Goal: Transaction & Acquisition: Download file/media

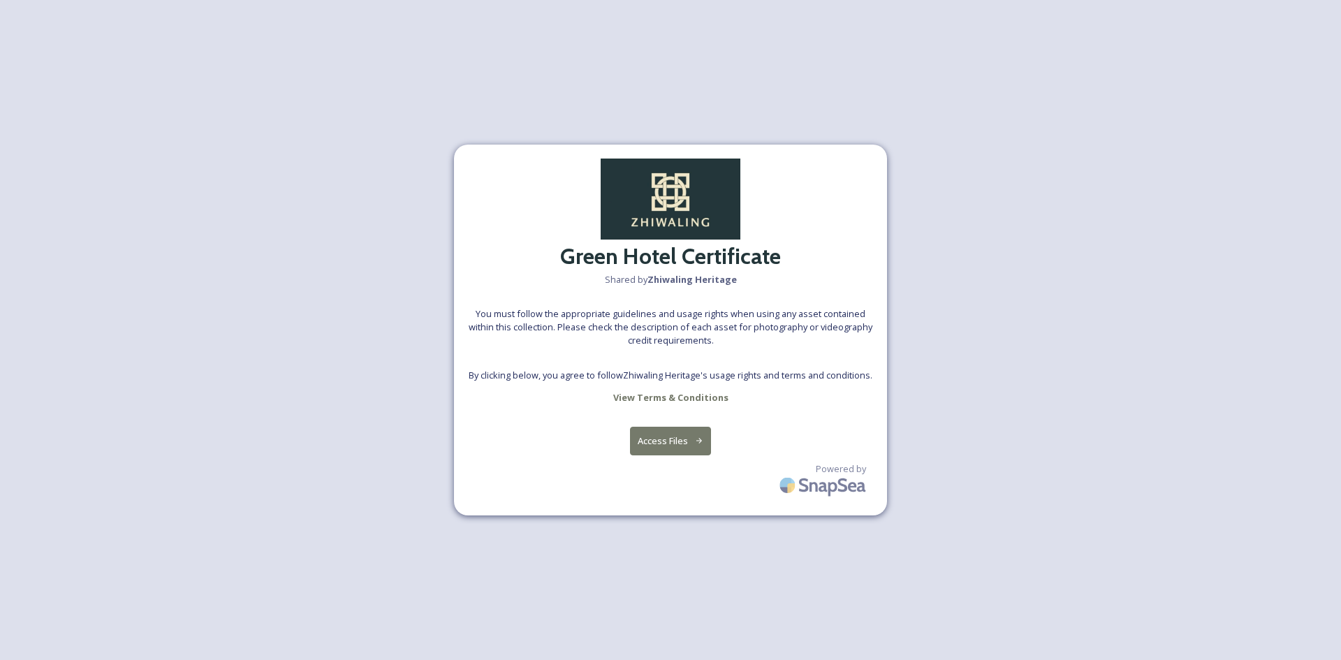
click at [692, 449] on button "Access Files" at bounding box center [671, 441] width 82 height 29
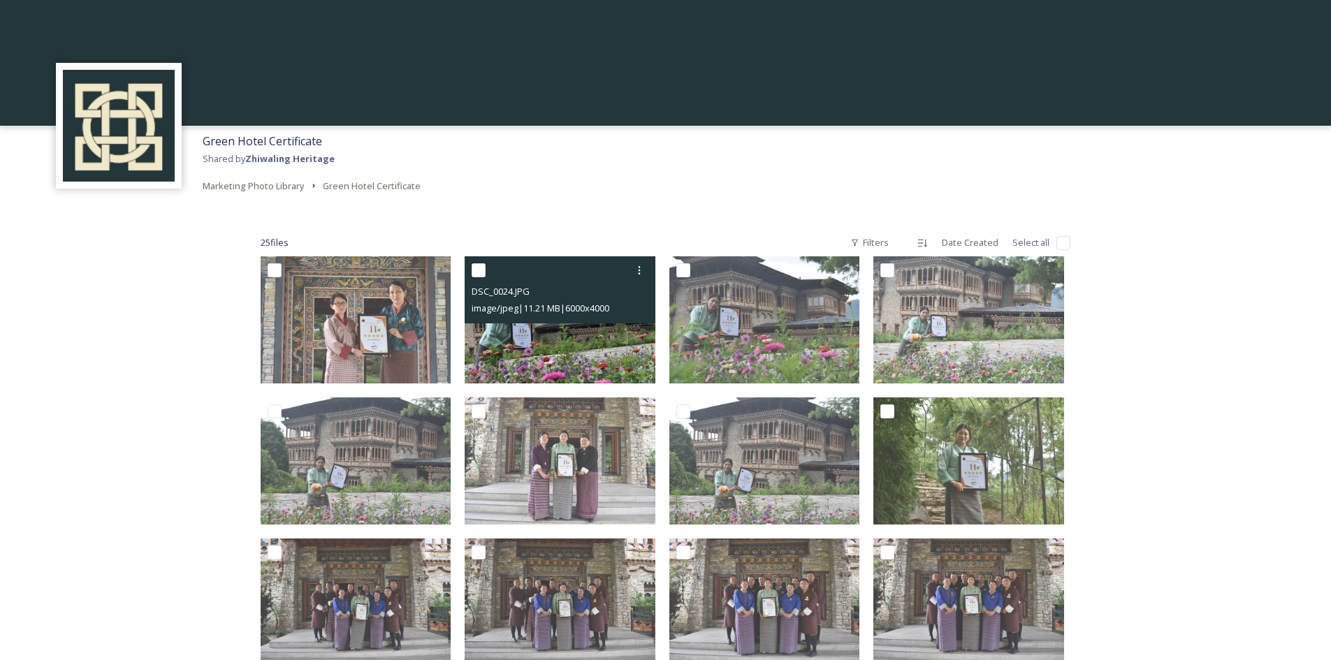
click at [558, 354] on img at bounding box center [560, 319] width 191 height 127
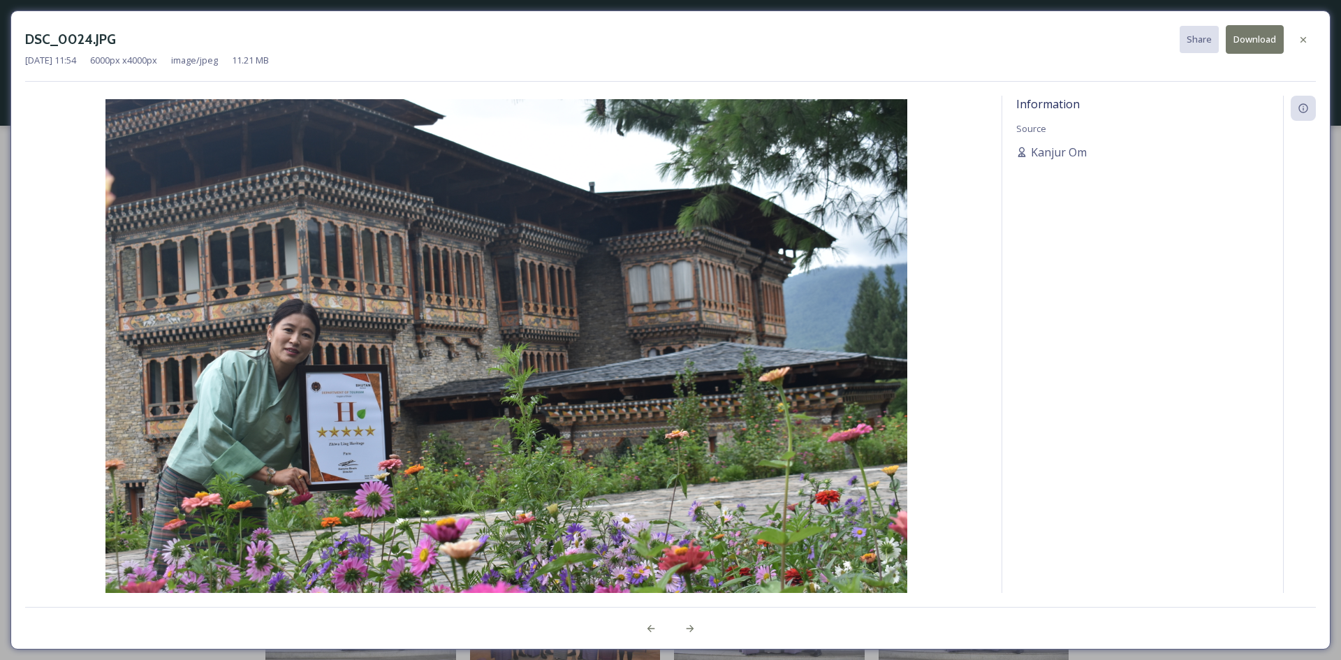
click at [1259, 41] on button "Download" at bounding box center [1255, 39] width 58 height 29
click at [690, 629] on icon at bounding box center [691, 628] width 8 height 7
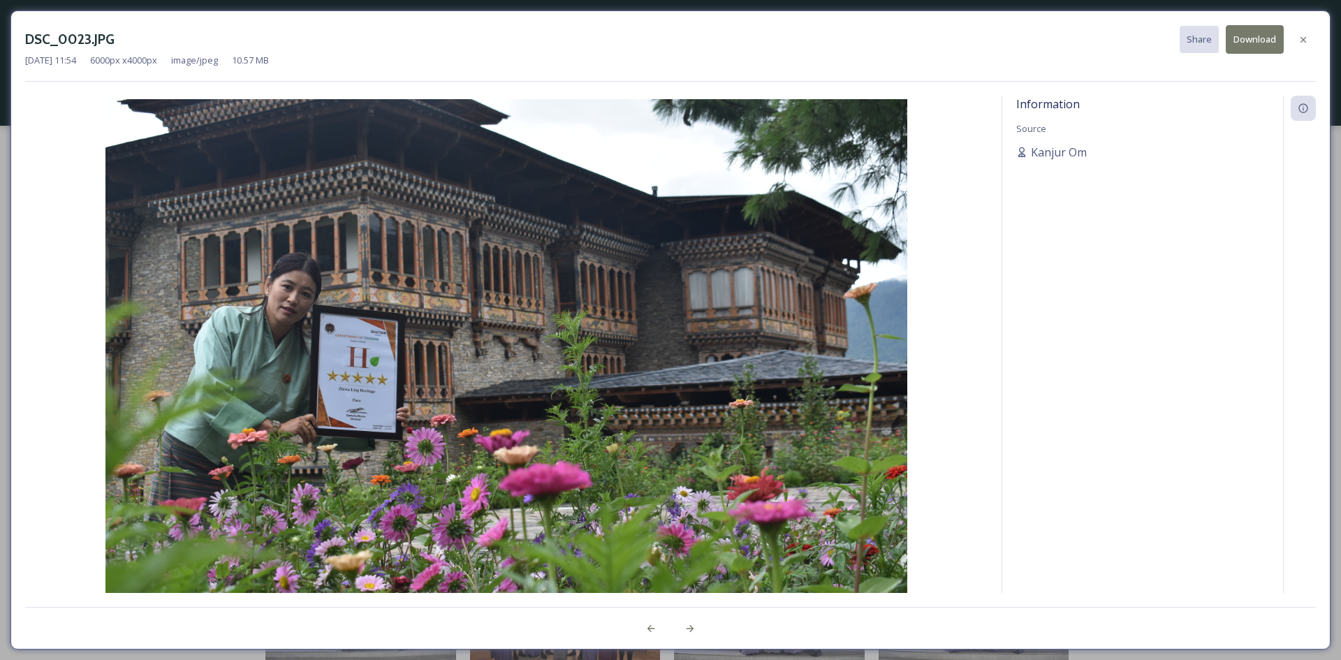
click at [1263, 37] on button "Download" at bounding box center [1255, 39] width 58 height 29
click at [690, 627] on icon at bounding box center [690, 628] width 11 height 11
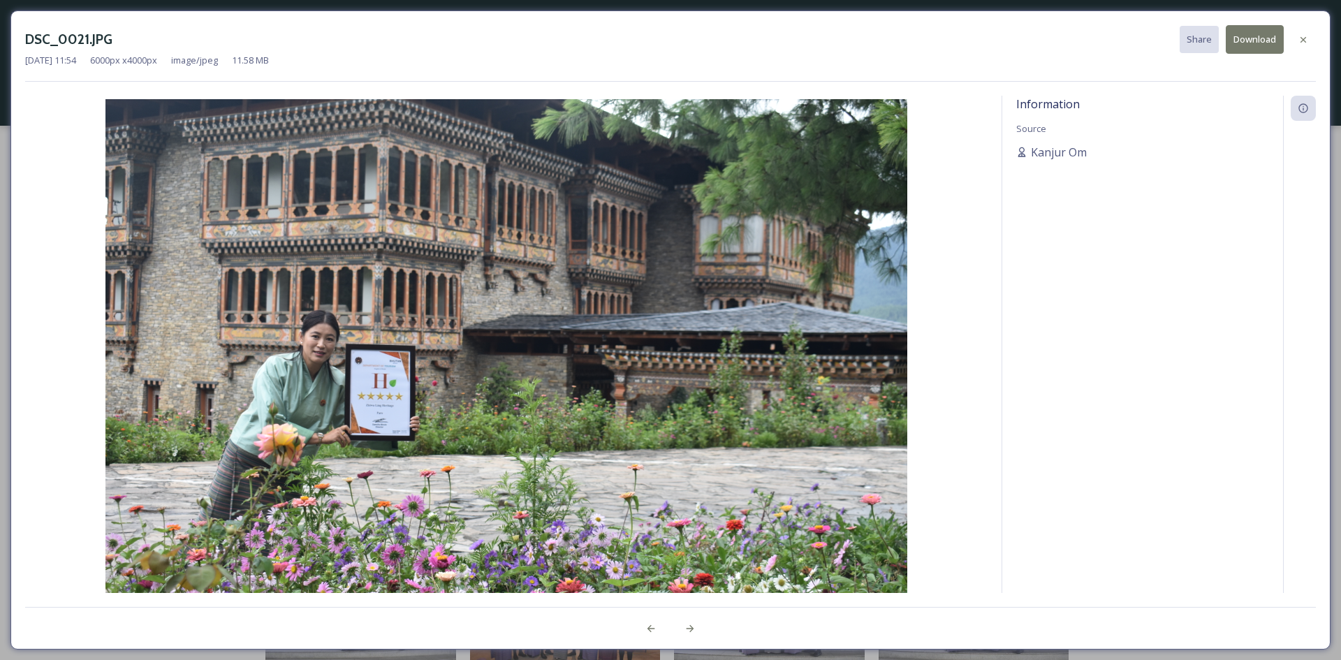
click at [1256, 43] on button "Download" at bounding box center [1255, 39] width 58 height 29
click at [690, 629] on icon at bounding box center [691, 628] width 8 height 7
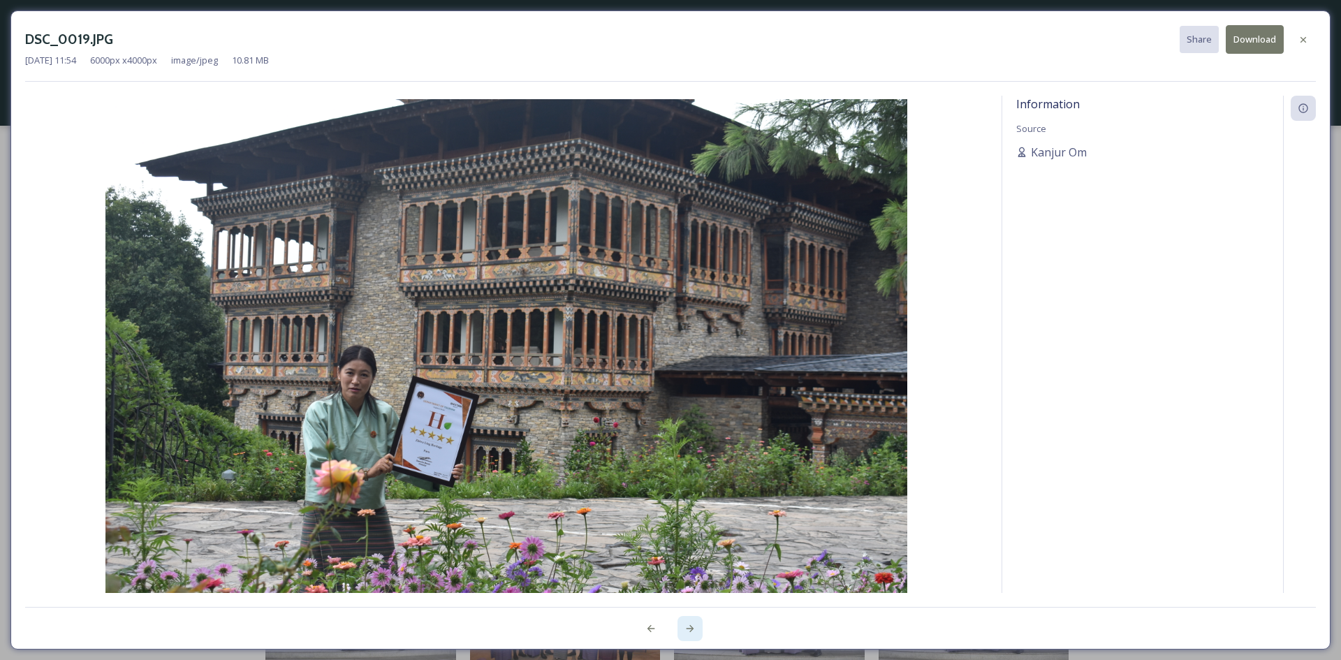
click at [690, 628] on icon at bounding box center [690, 628] width 11 height 11
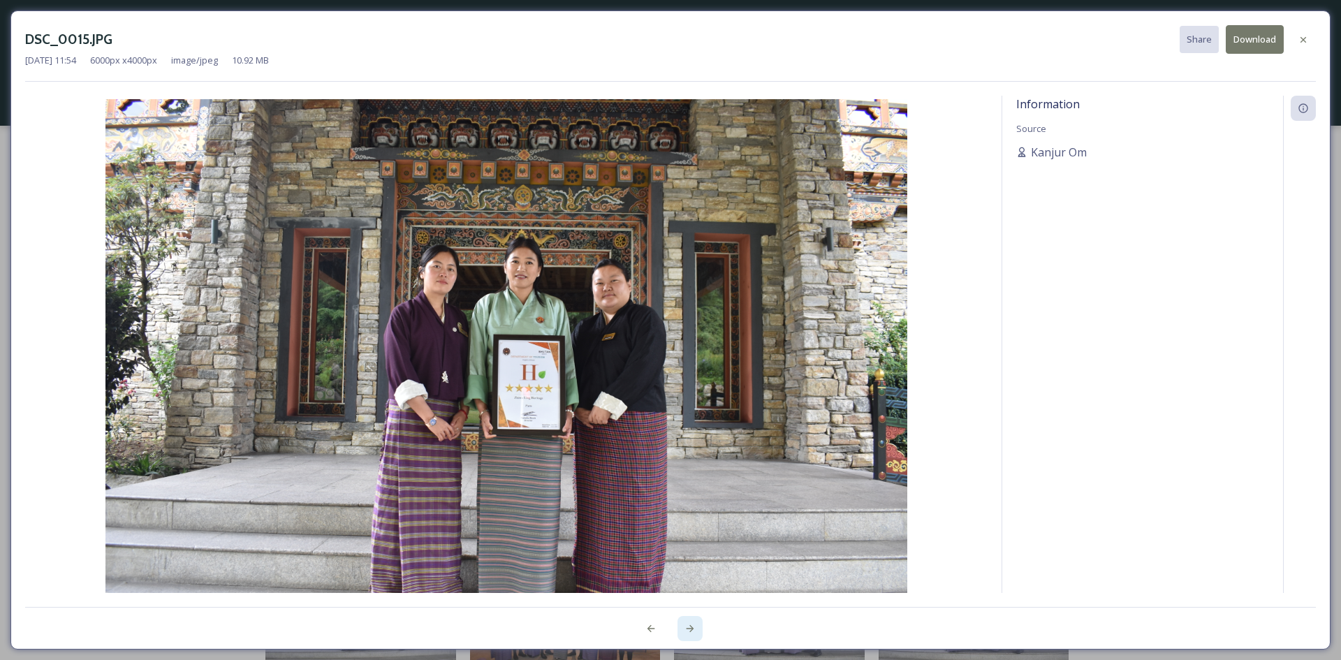
click at [689, 630] on icon at bounding box center [690, 628] width 11 height 11
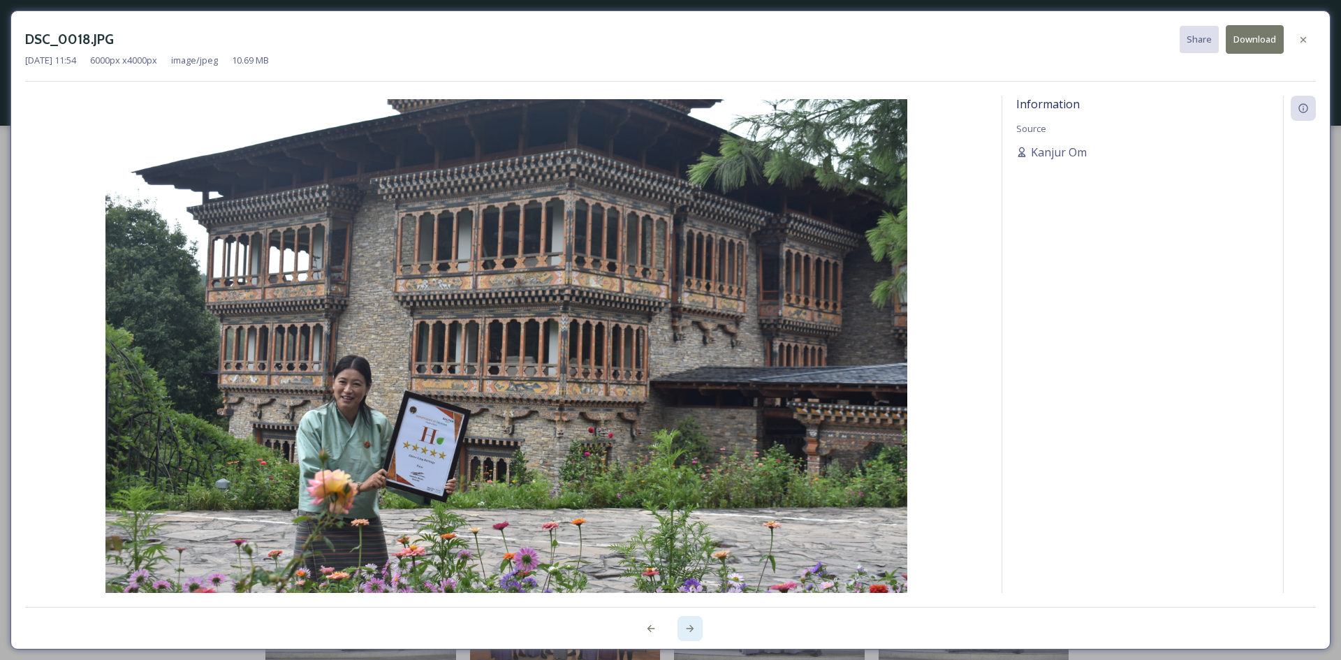
click at [688, 627] on icon at bounding box center [690, 628] width 11 height 11
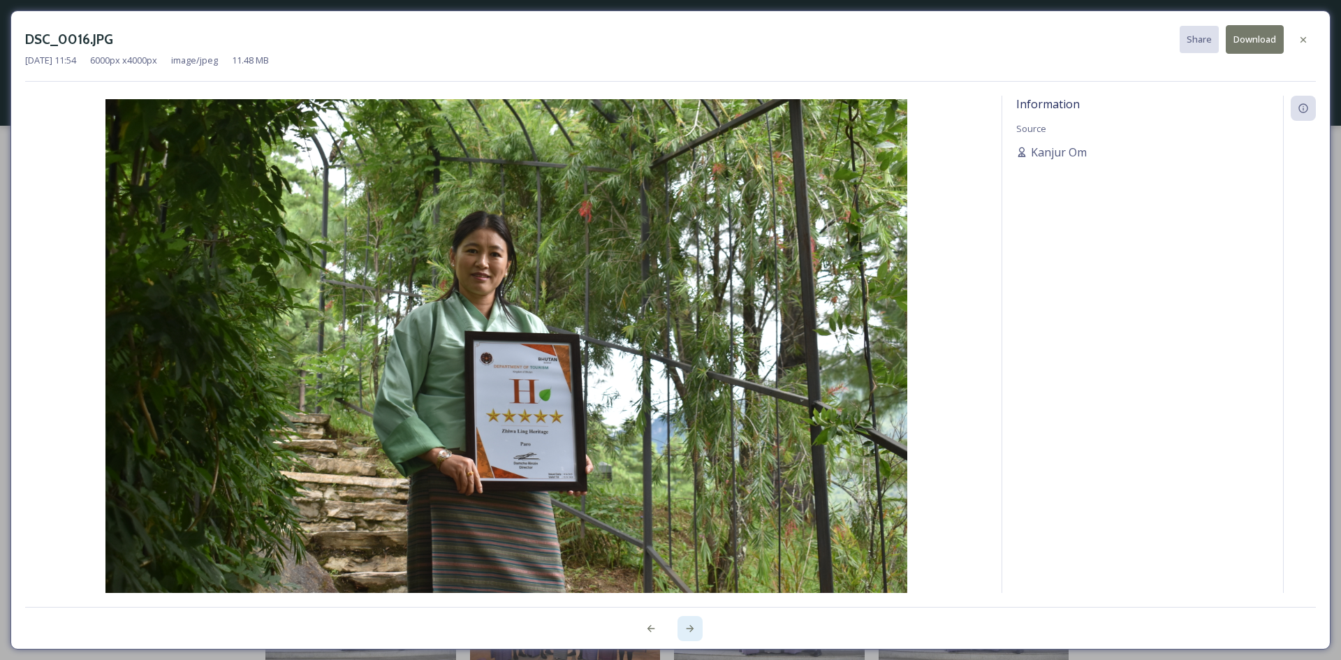
click at [688, 627] on icon at bounding box center [690, 628] width 11 height 11
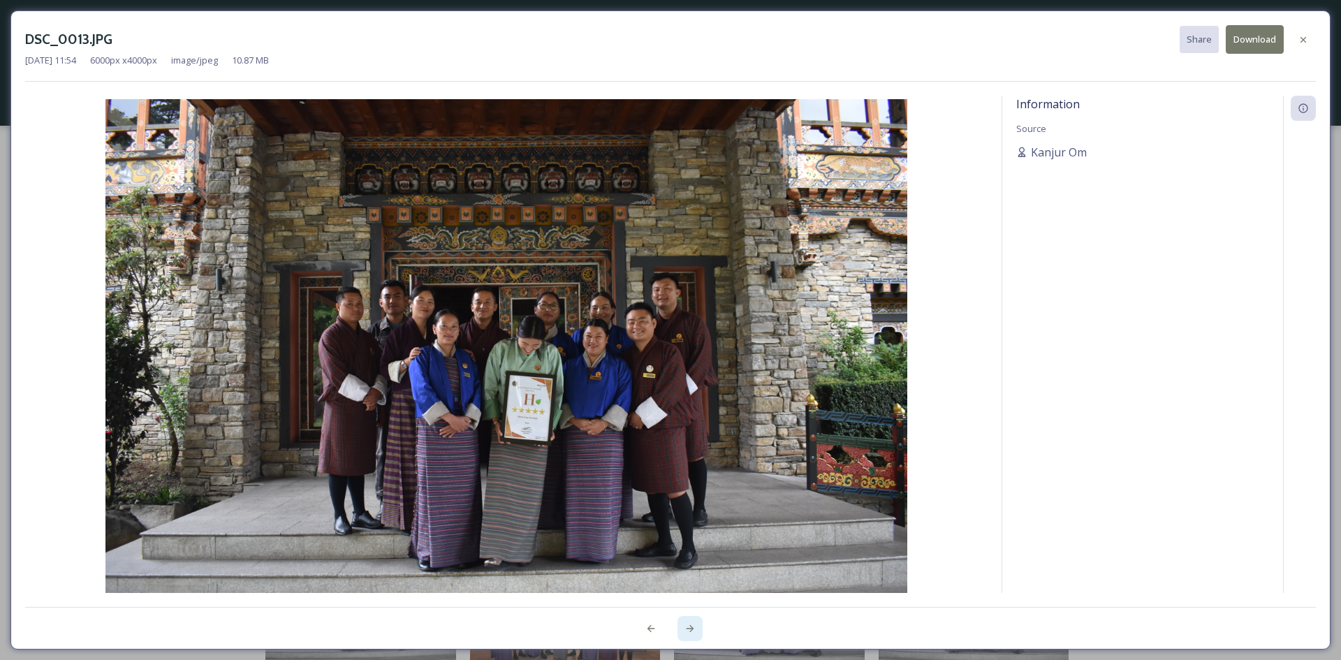
click at [688, 627] on icon at bounding box center [690, 628] width 11 height 11
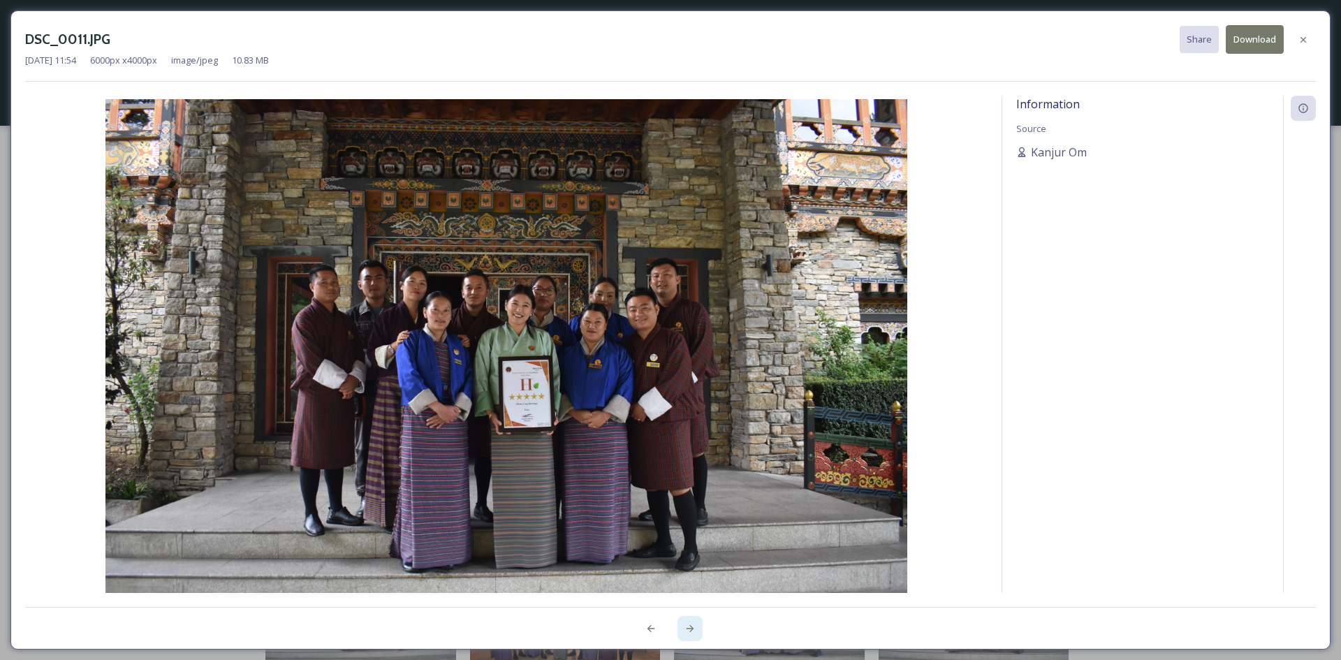
click at [688, 627] on icon at bounding box center [690, 628] width 11 height 11
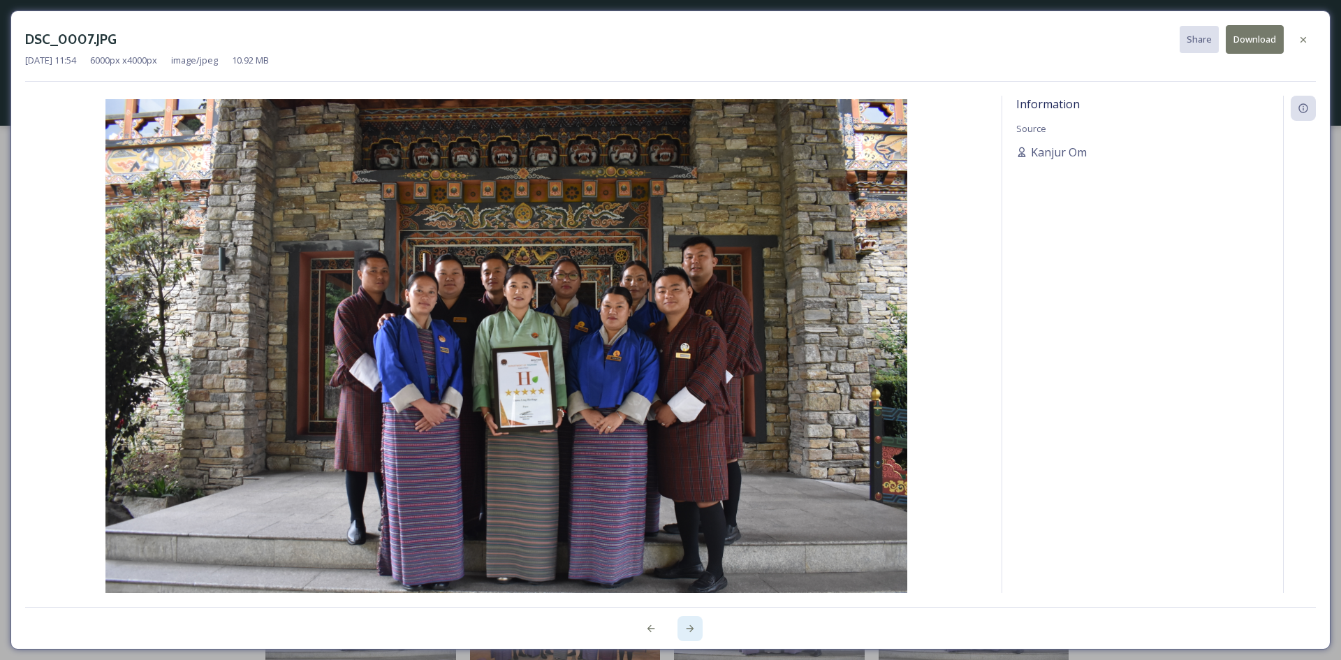
click at [691, 632] on icon at bounding box center [691, 628] width 8 height 7
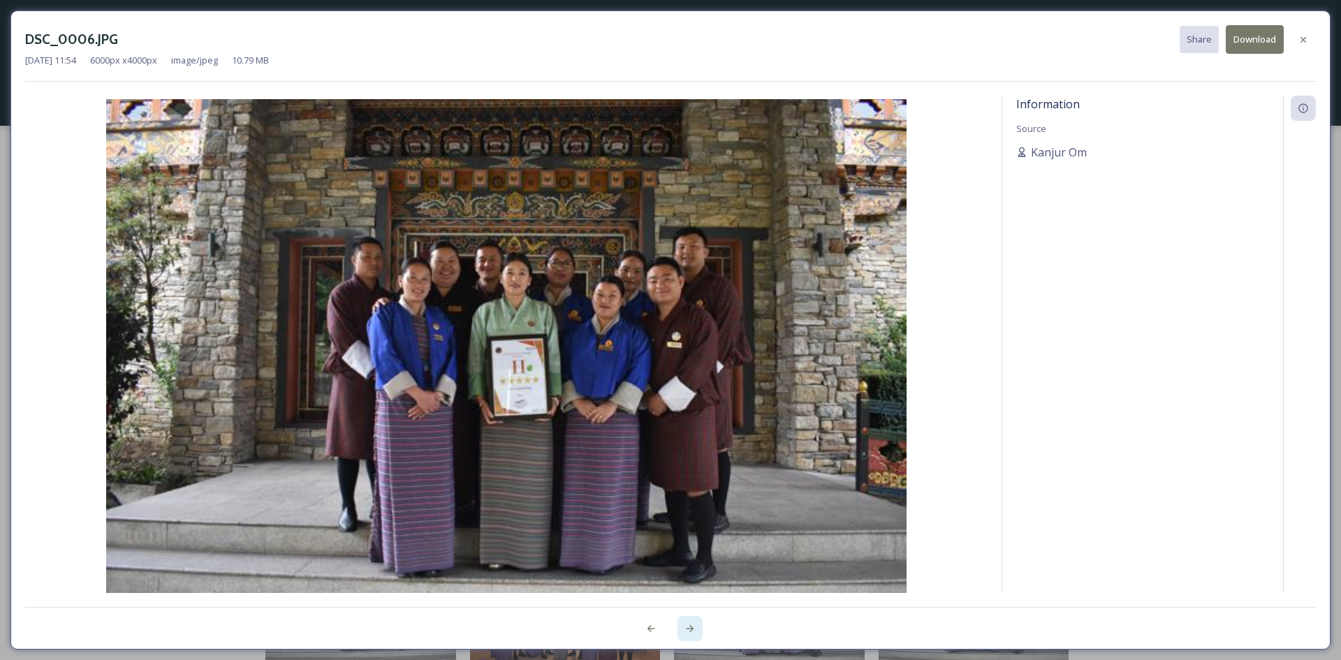
click at [691, 632] on icon at bounding box center [691, 628] width 8 height 7
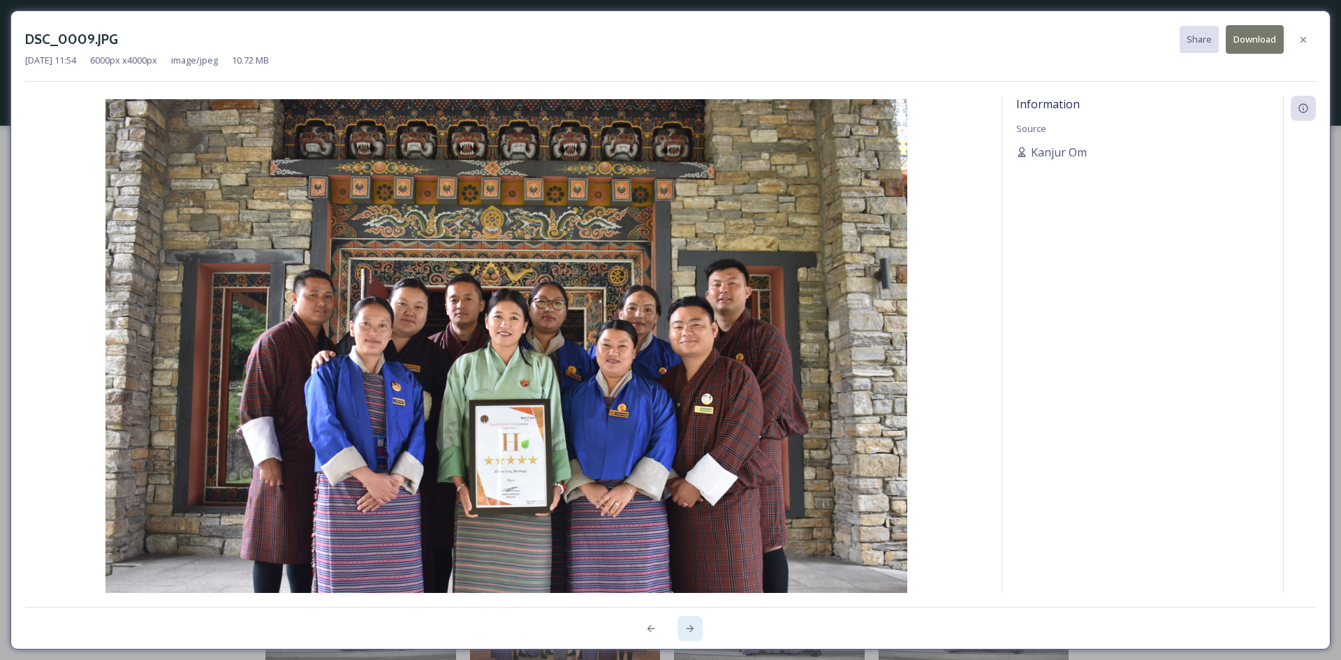
click at [691, 632] on icon at bounding box center [691, 628] width 8 height 7
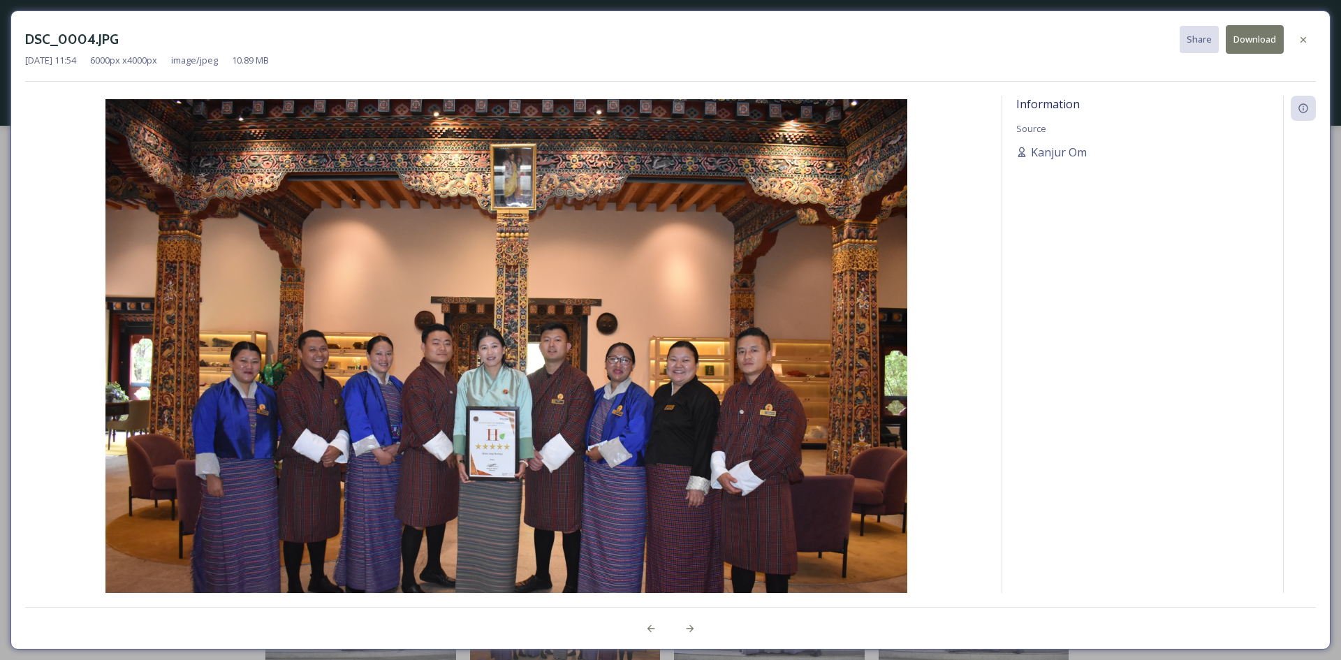
click at [1247, 38] on button "Download" at bounding box center [1255, 39] width 58 height 29
click at [694, 628] on icon at bounding box center [690, 628] width 11 height 11
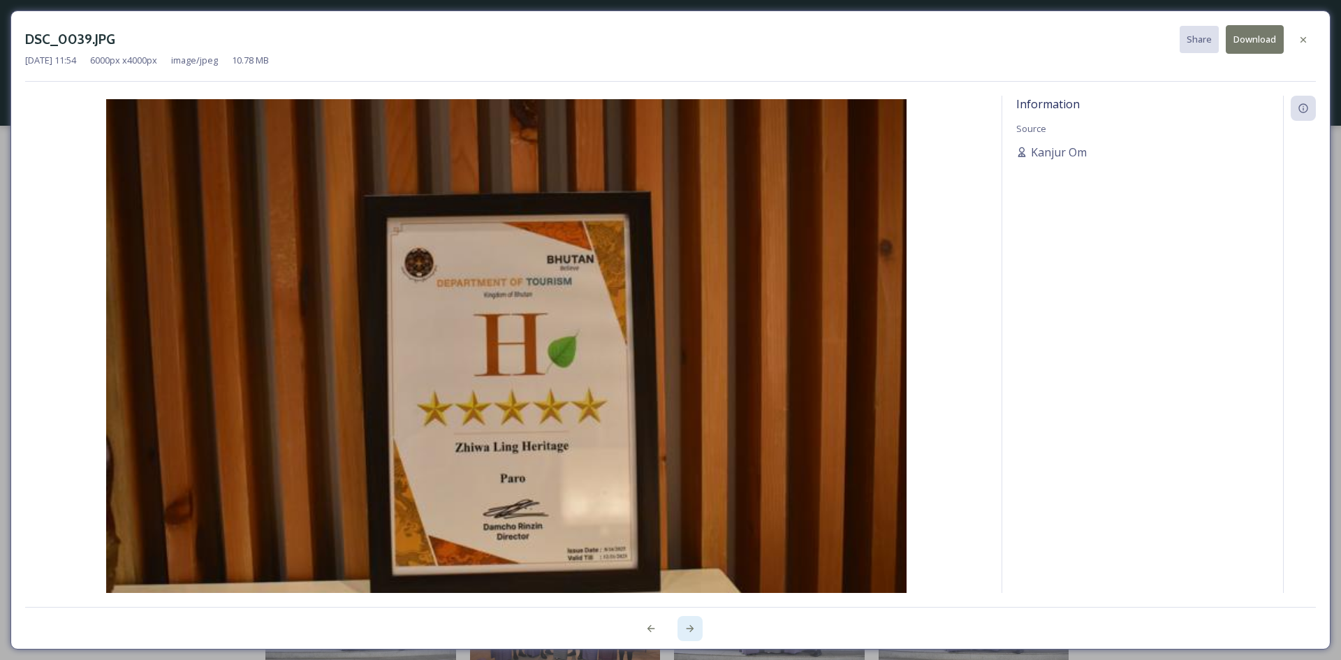
click at [694, 628] on icon at bounding box center [690, 628] width 11 height 11
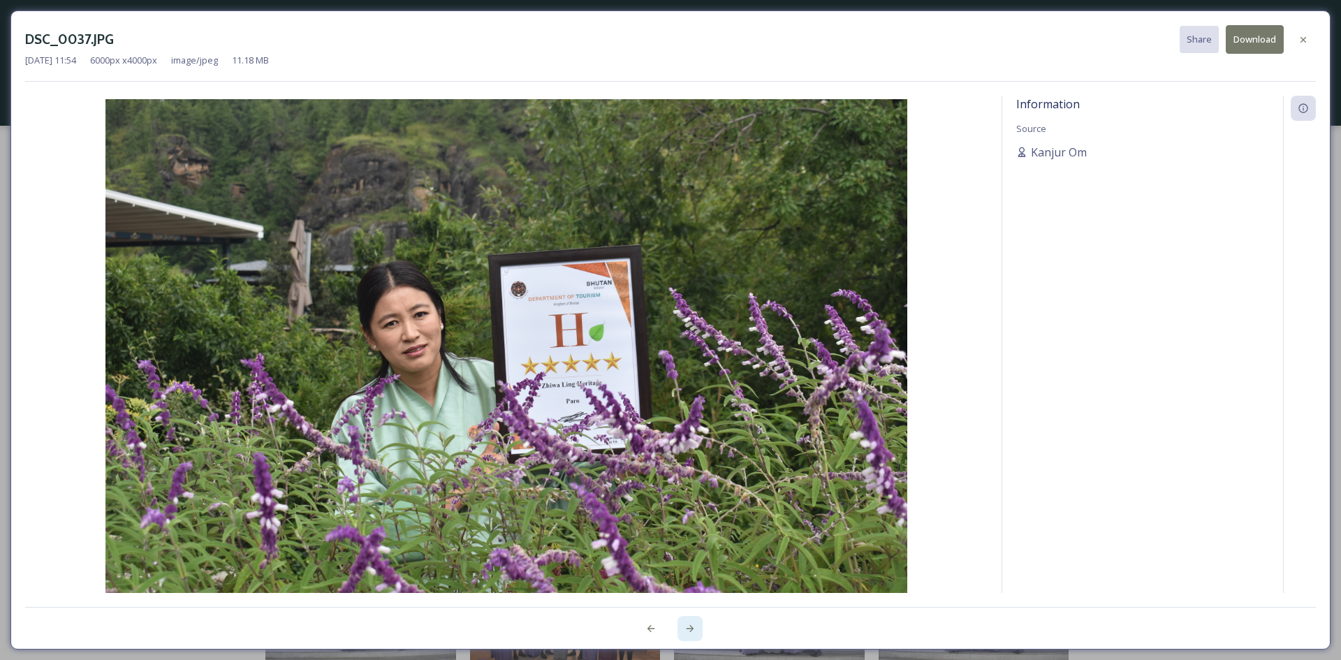
click at [694, 628] on icon at bounding box center [690, 628] width 11 height 11
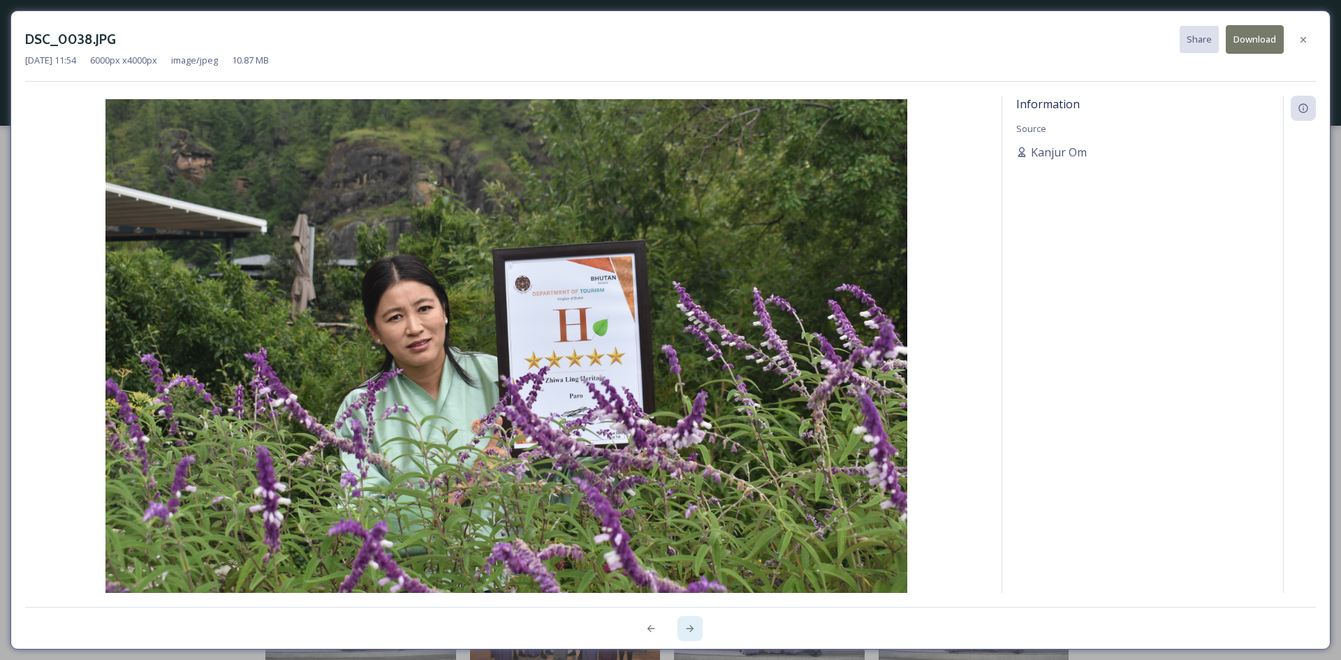
click at [694, 628] on icon at bounding box center [690, 628] width 11 height 11
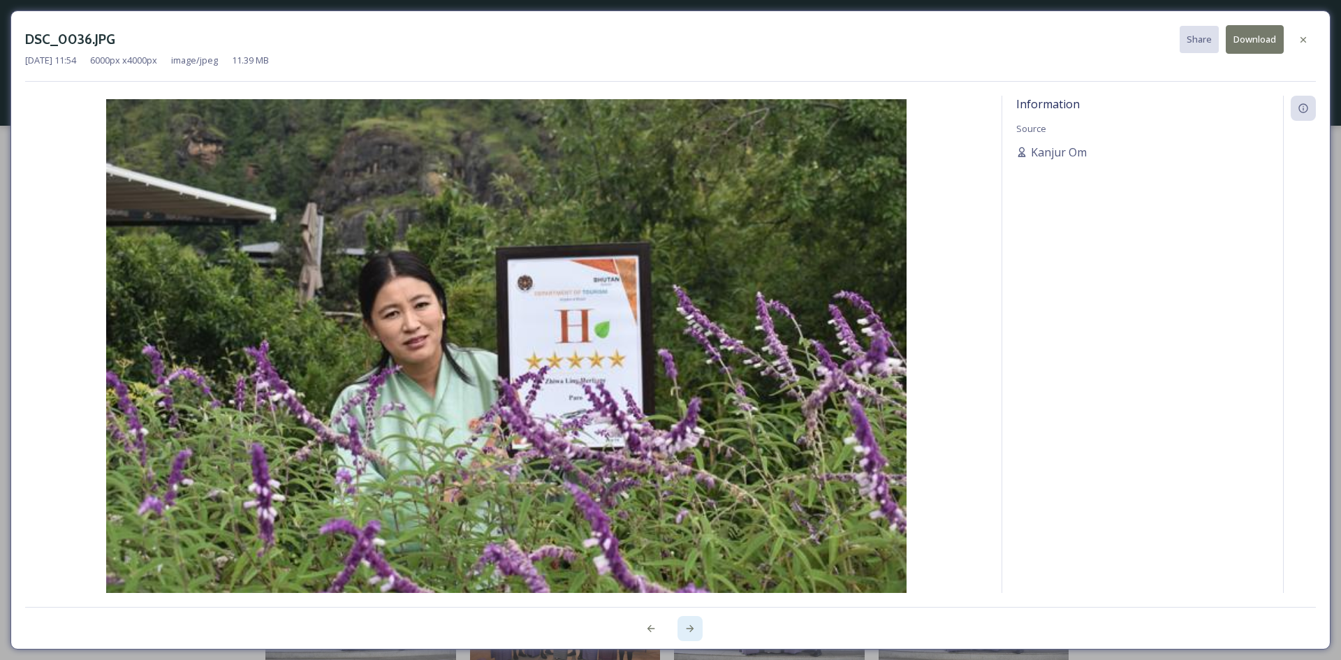
click at [694, 628] on icon at bounding box center [690, 628] width 11 height 11
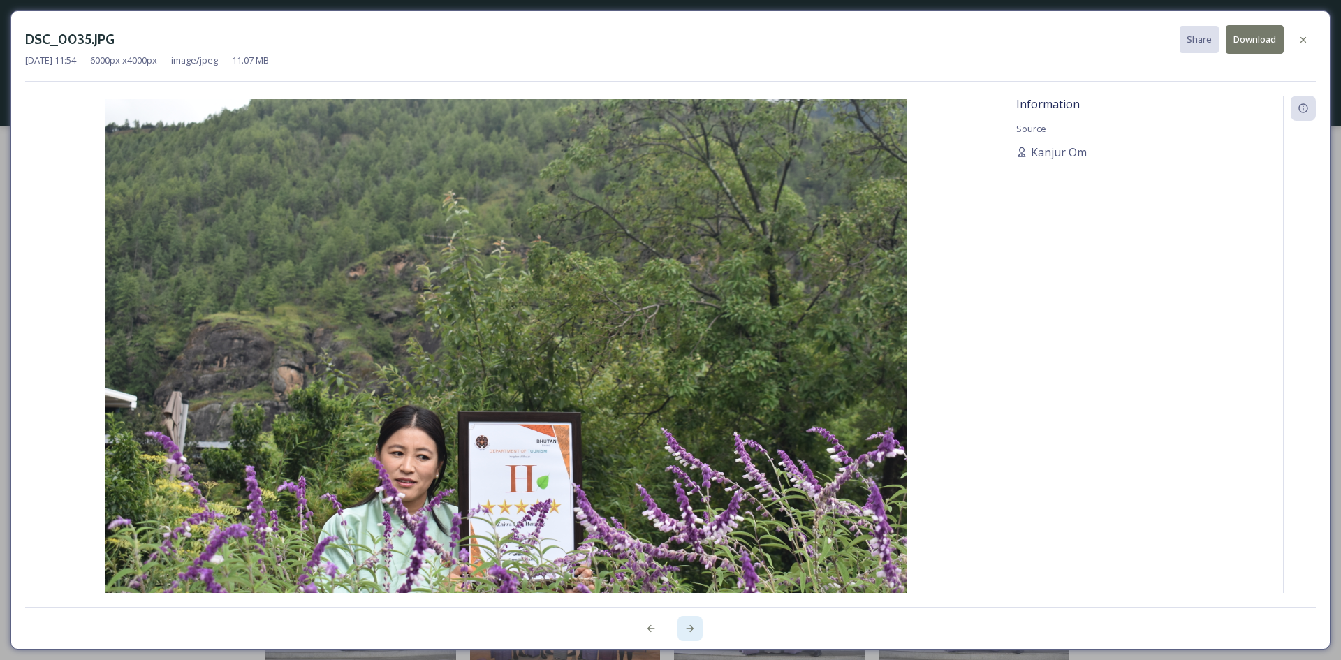
click at [685, 628] on icon at bounding box center [690, 628] width 11 height 11
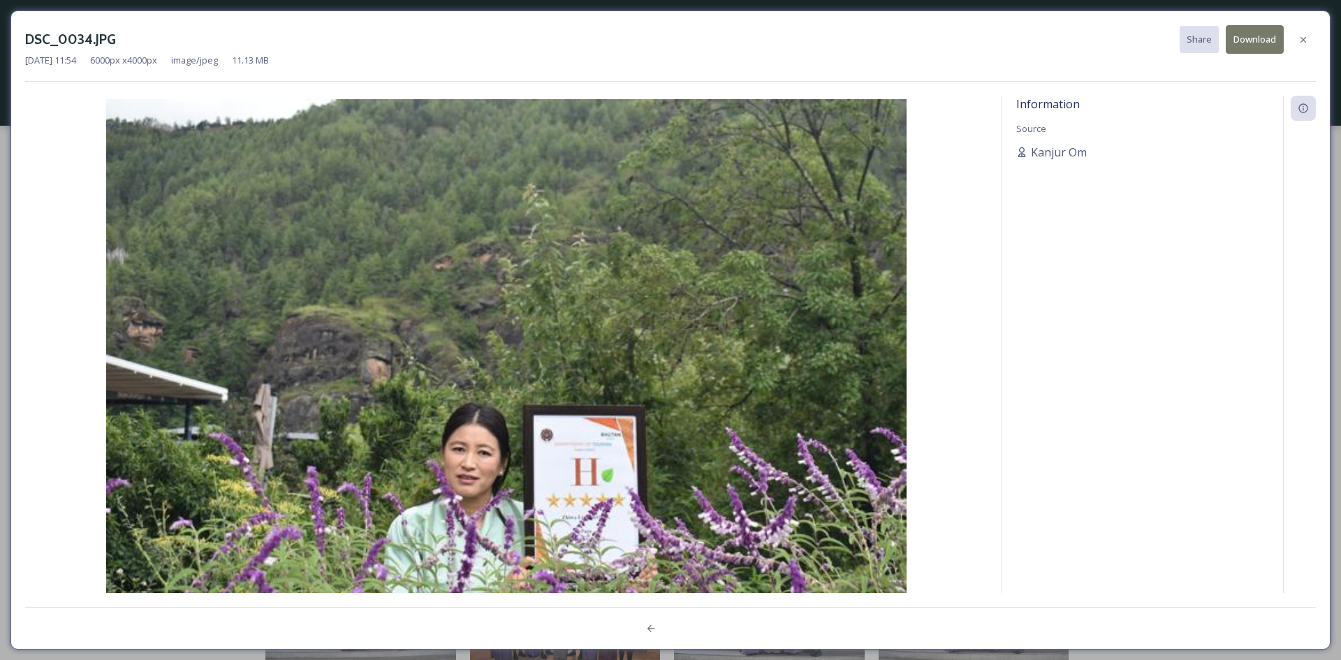
click at [685, 628] on div at bounding box center [670, 621] width 1291 height 28
click at [738, 405] on img at bounding box center [506, 366] width 963 height 534
click at [649, 627] on icon at bounding box center [651, 628] width 11 height 11
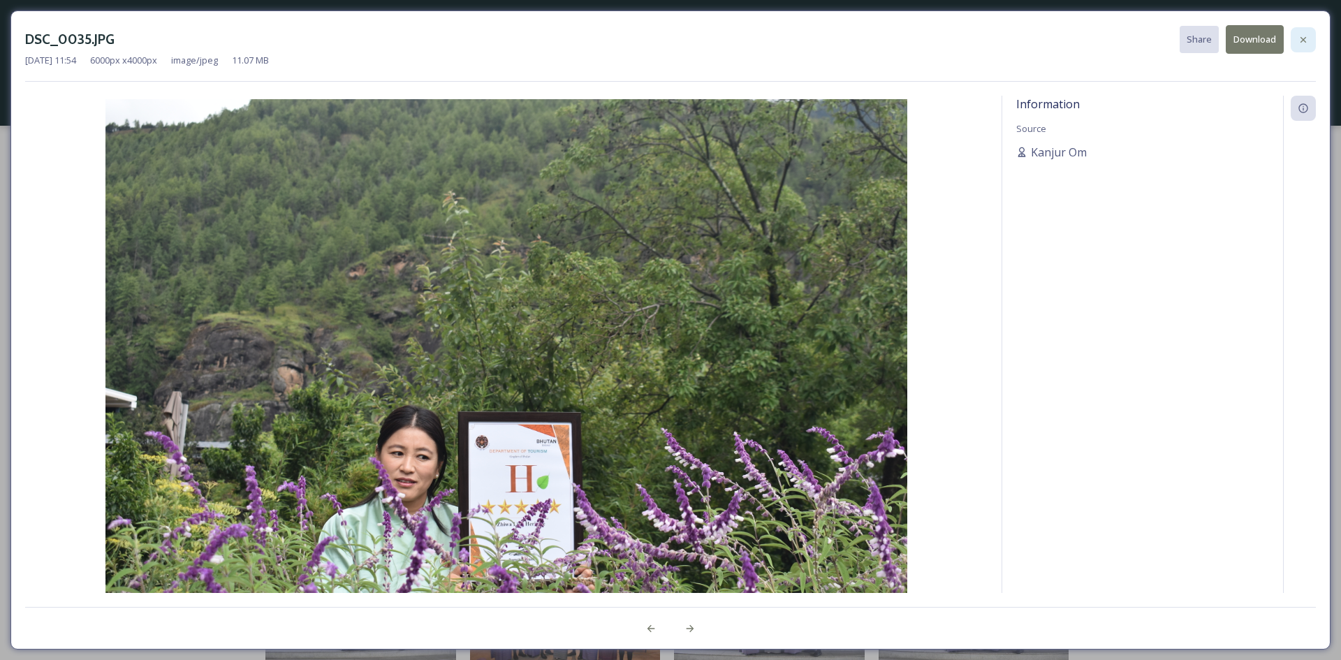
click at [1307, 43] on icon at bounding box center [1303, 39] width 11 height 11
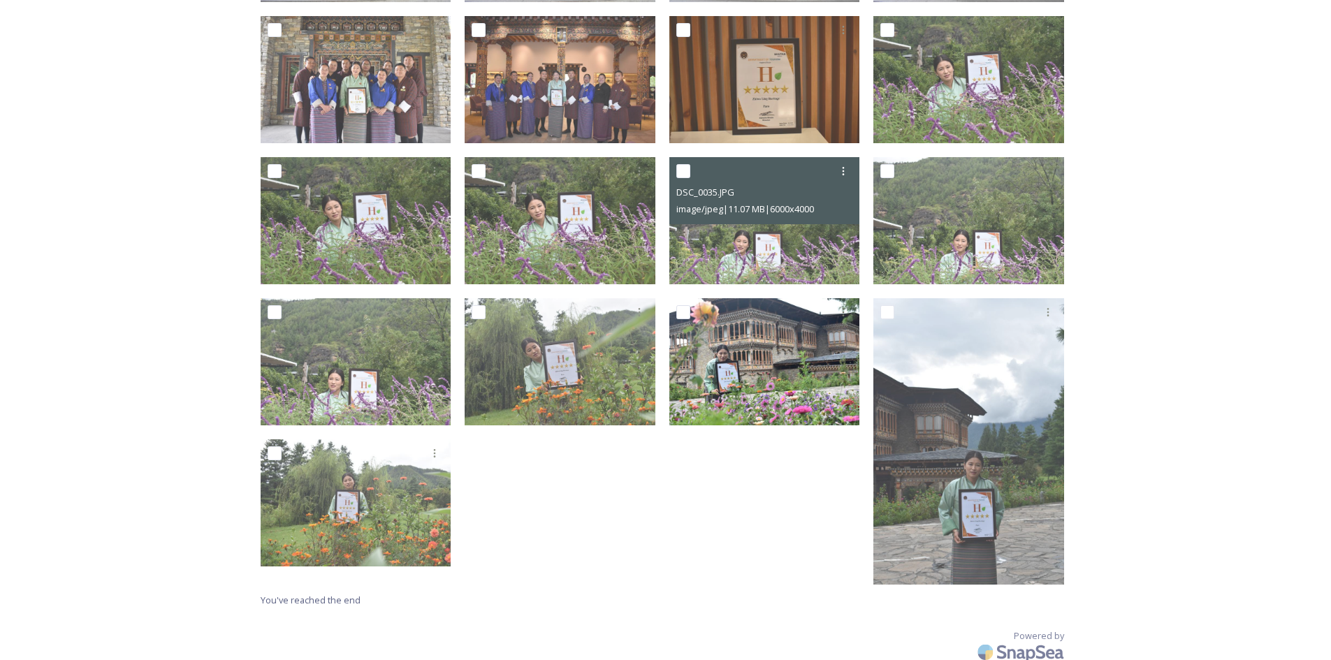
scroll to position [683, 0]
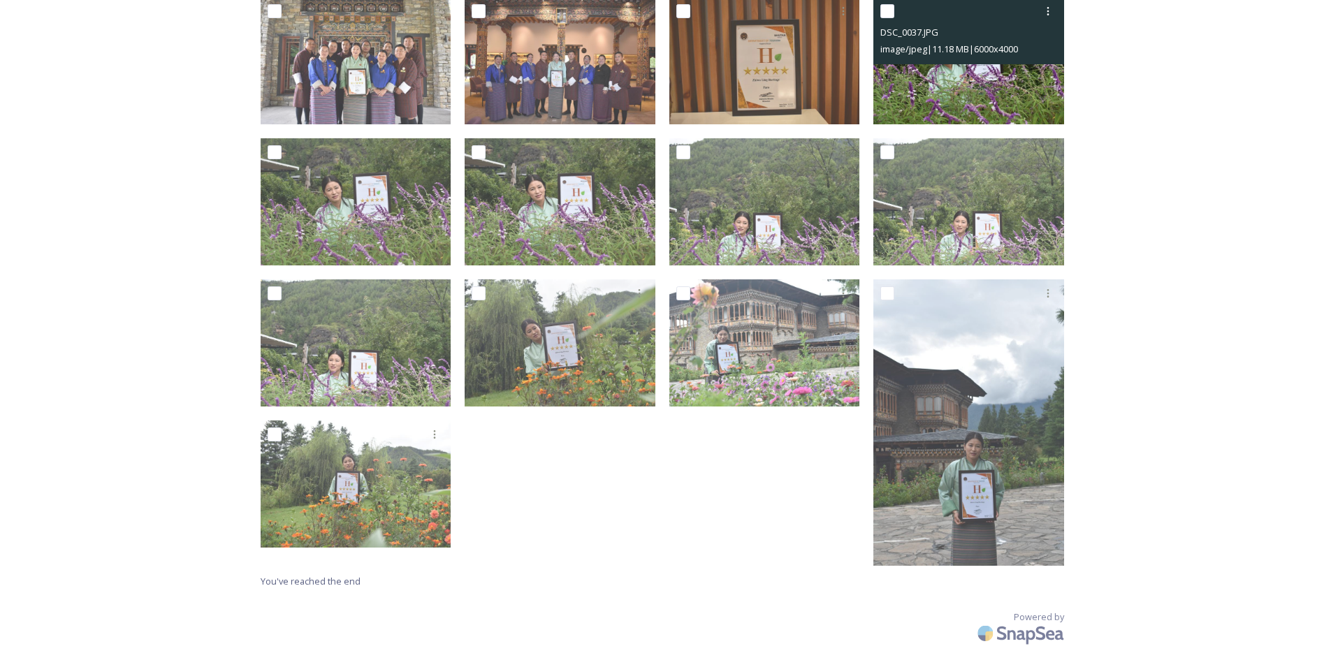
click at [934, 78] on img at bounding box center [968, 60] width 191 height 127
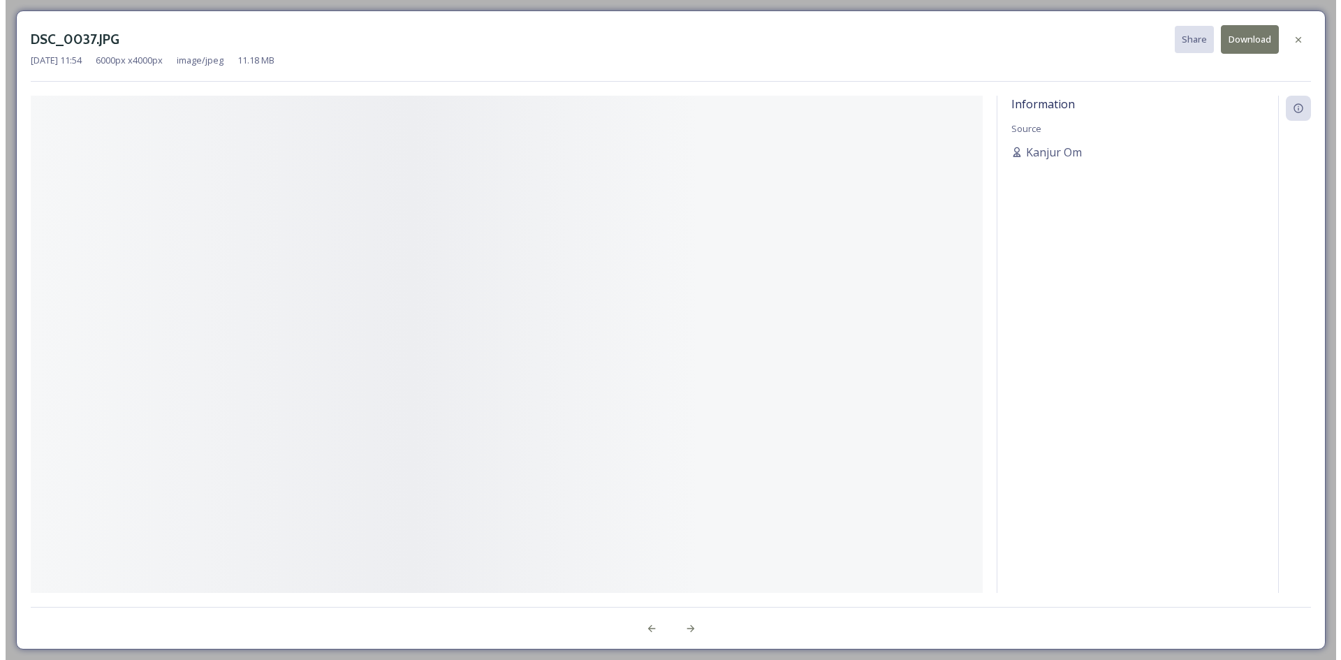
scroll to position [667, 0]
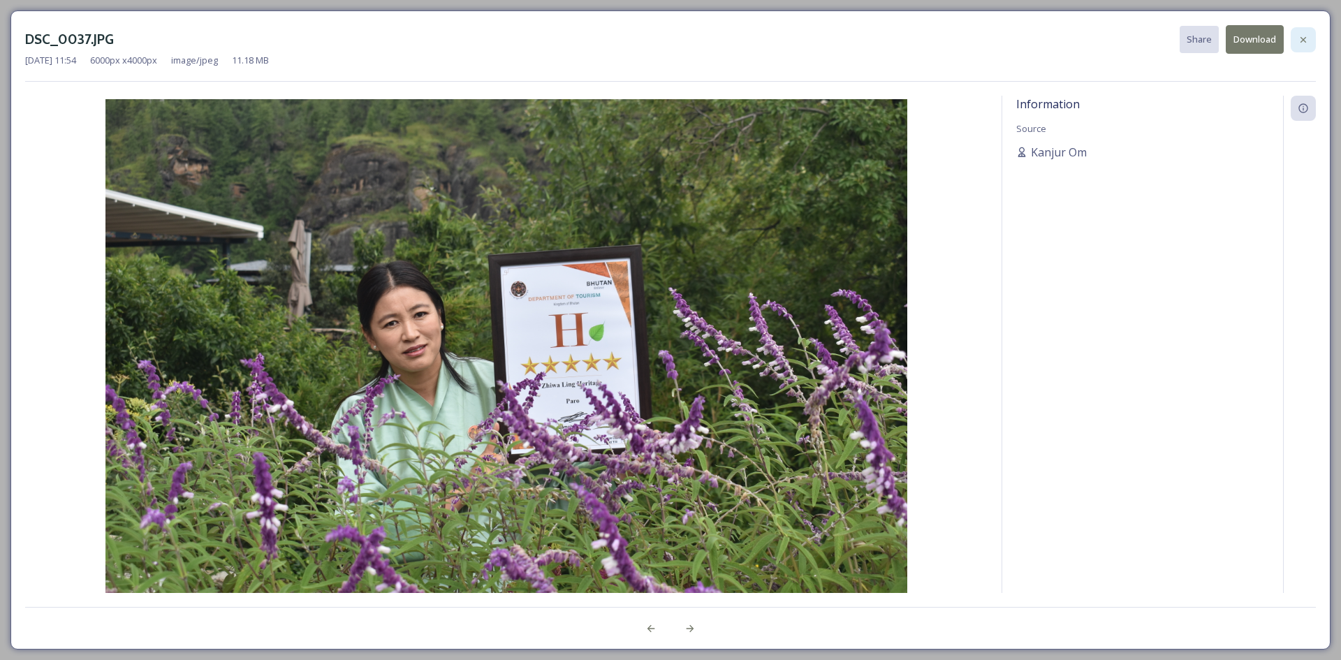
click at [1306, 38] on icon at bounding box center [1303, 39] width 11 height 11
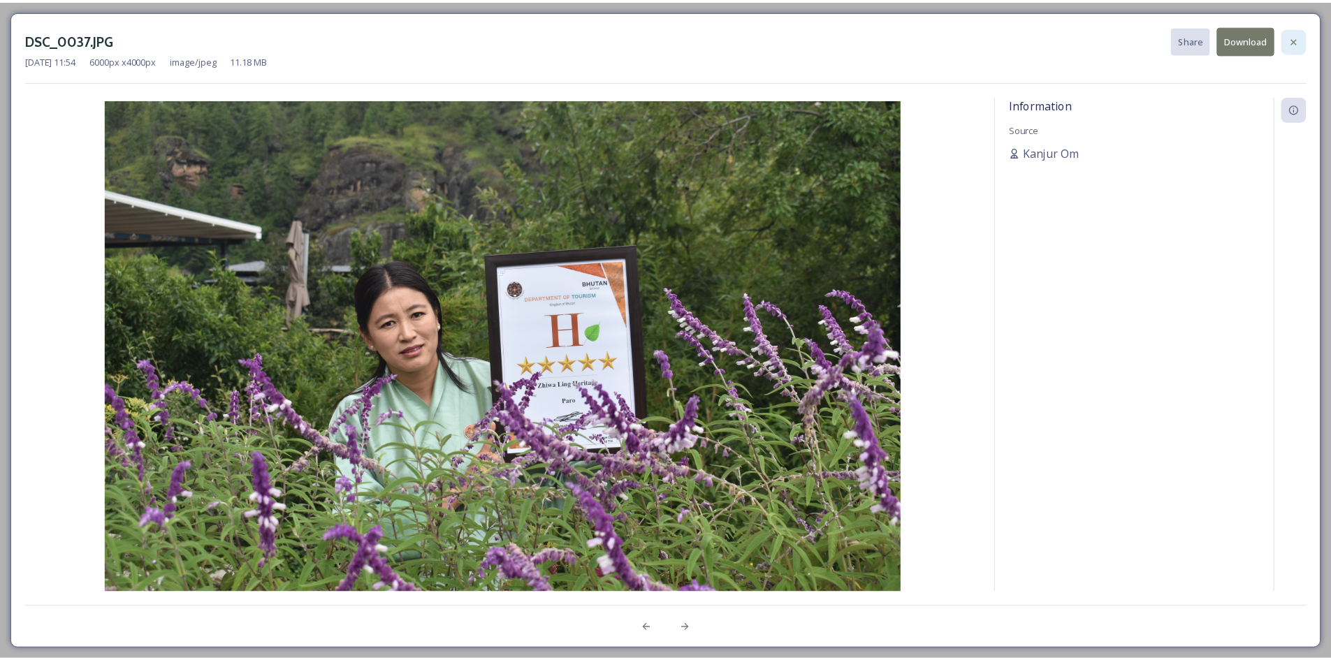
scroll to position [683, 0]
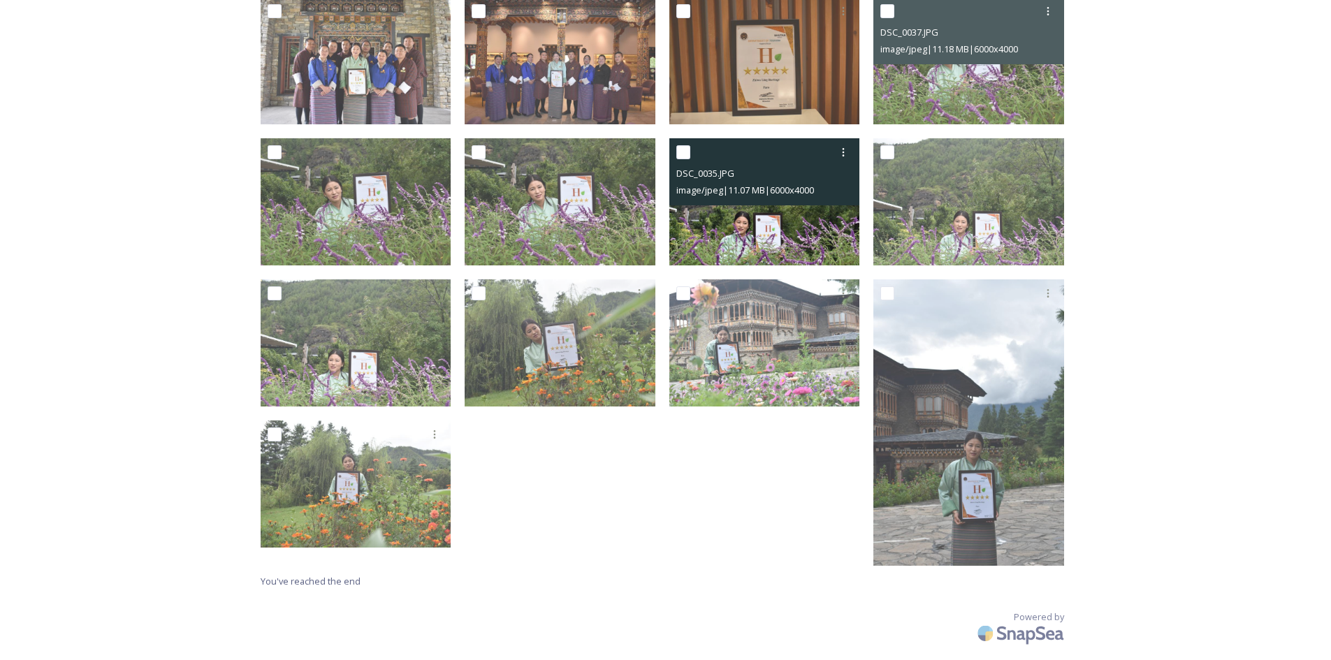
click at [743, 224] on img at bounding box center [764, 201] width 191 height 127
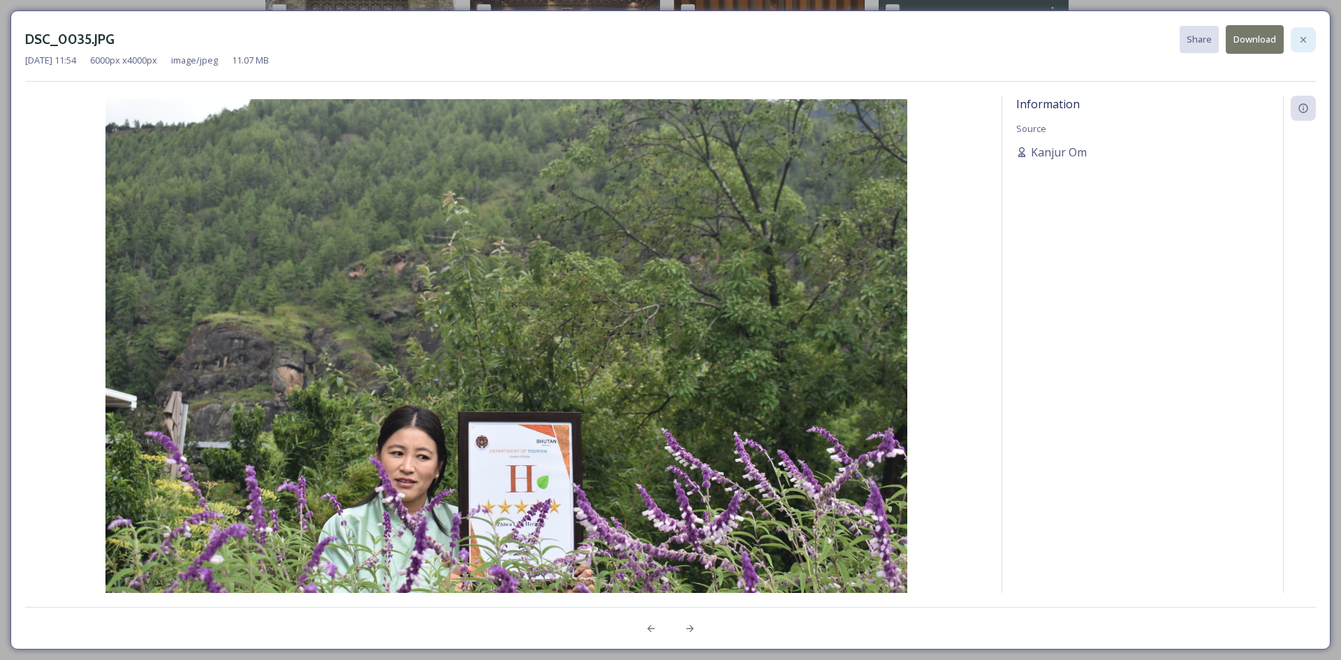
click at [1307, 41] on icon at bounding box center [1303, 39] width 11 height 11
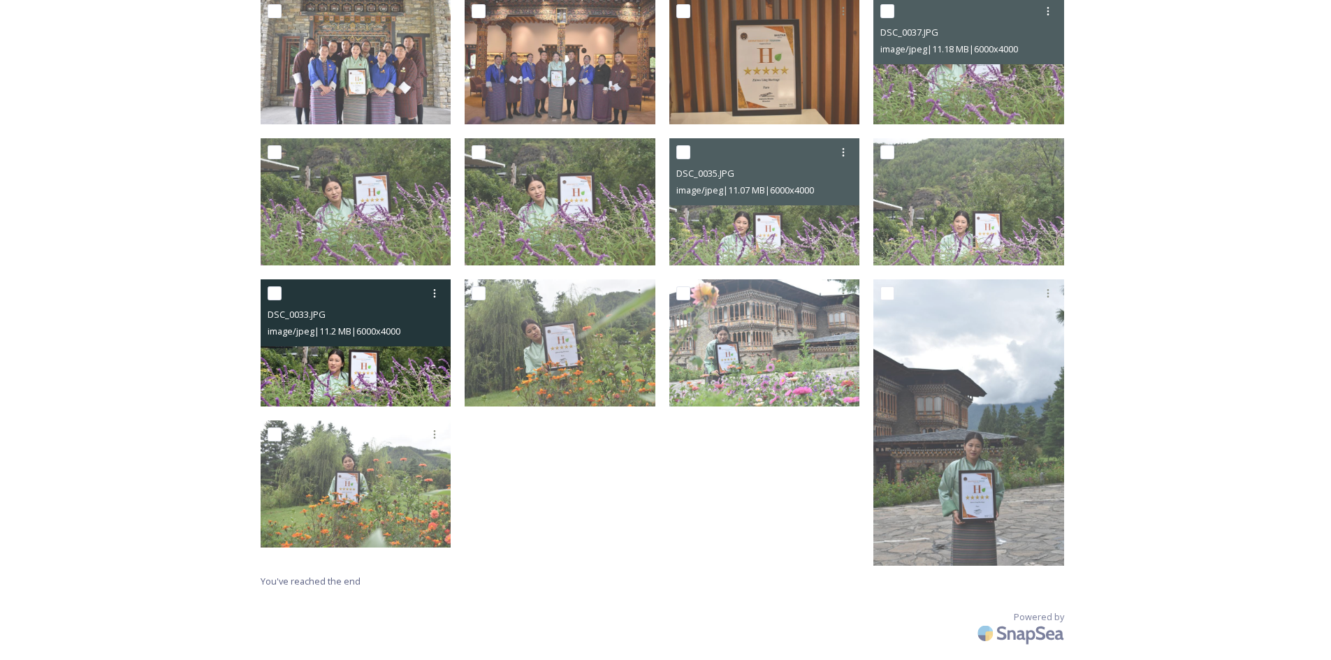
click at [344, 374] on img at bounding box center [356, 342] width 191 height 127
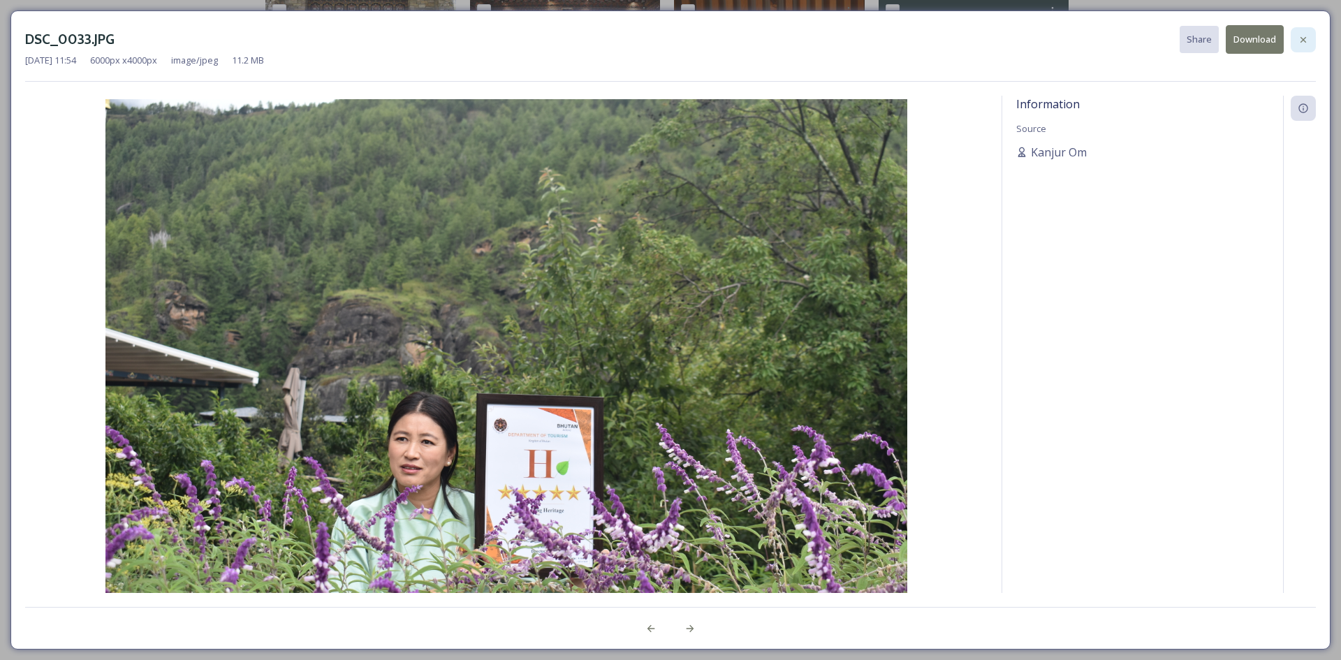
click at [1307, 43] on icon at bounding box center [1303, 39] width 11 height 11
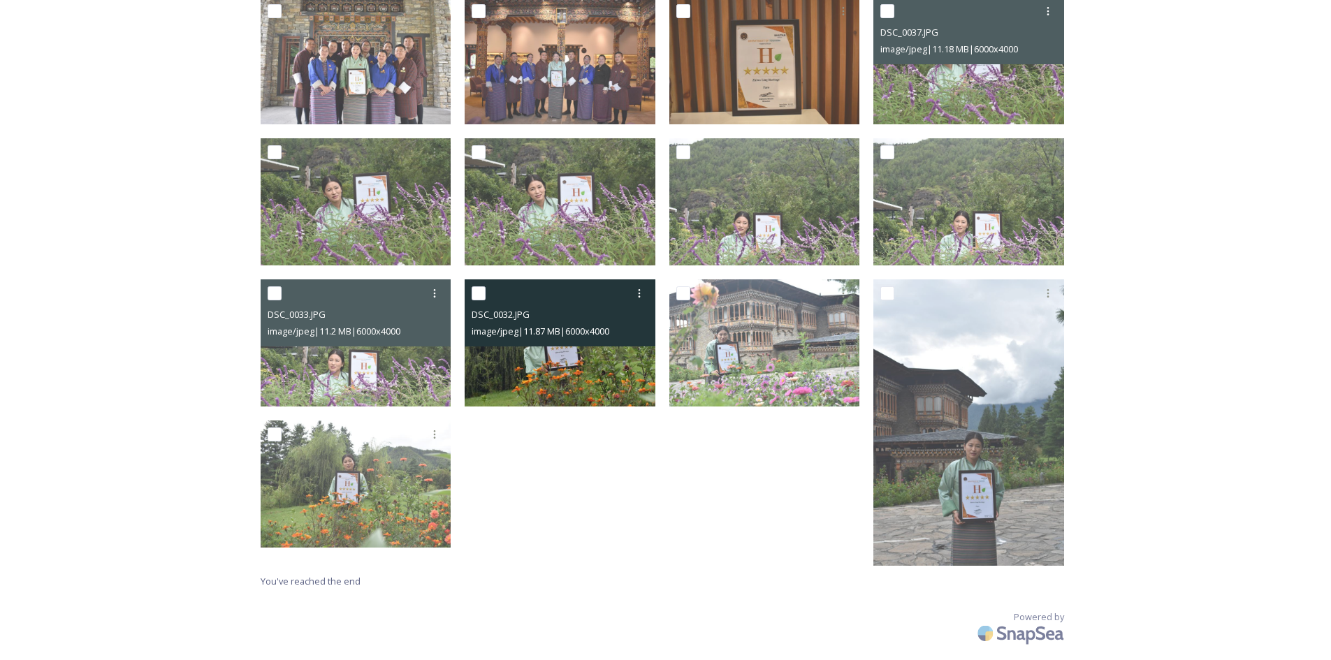
click at [595, 387] on img at bounding box center [560, 342] width 191 height 127
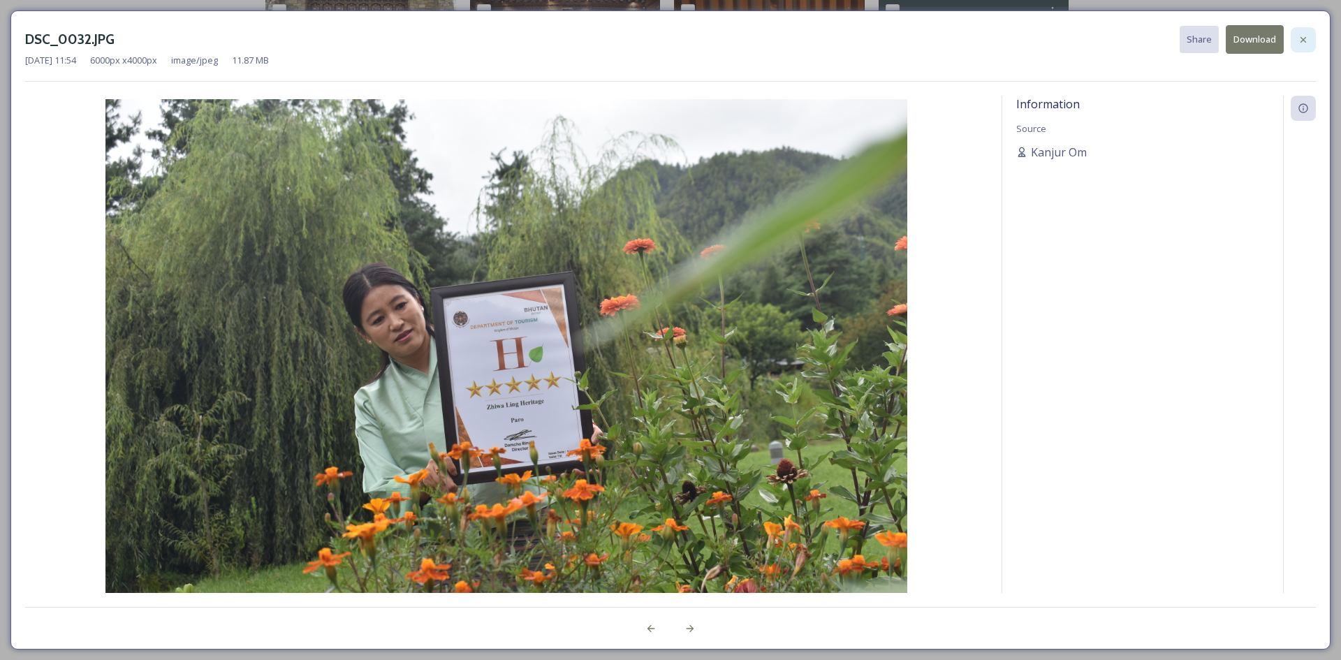
click at [1306, 42] on icon at bounding box center [1304, 39] width 6 height 6
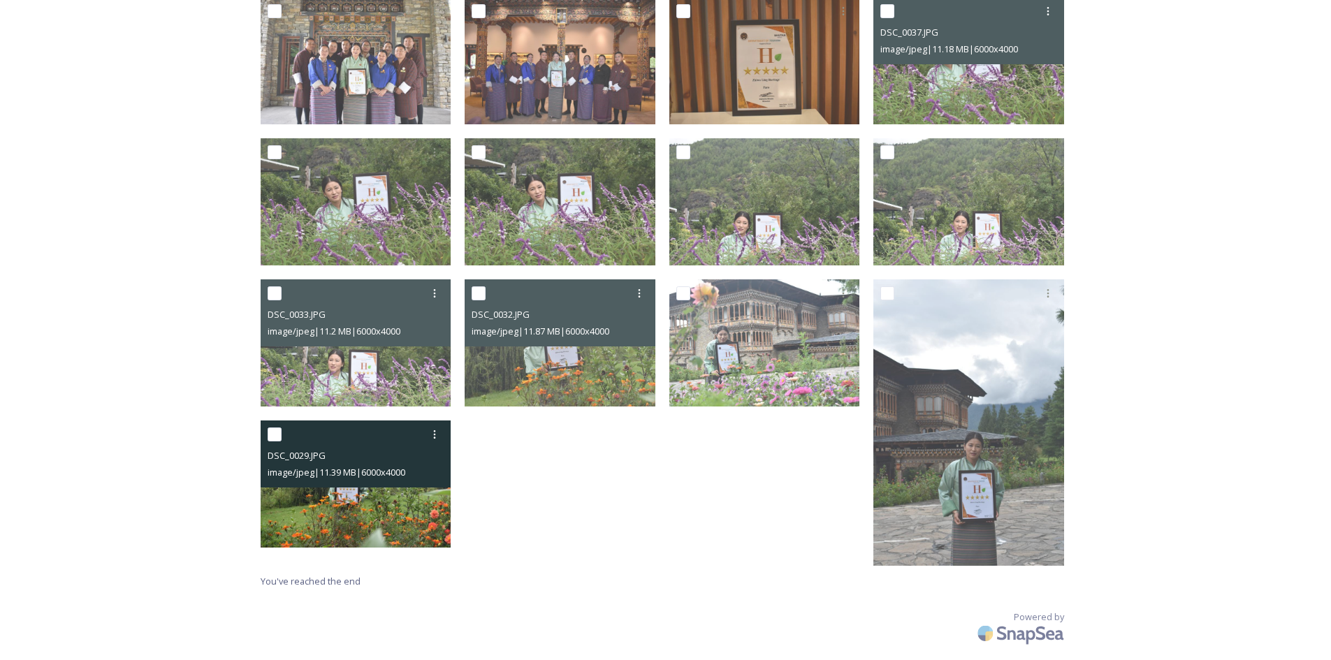
click at [412, 490] on img at bounding box center [356, 484] width 191 height 127
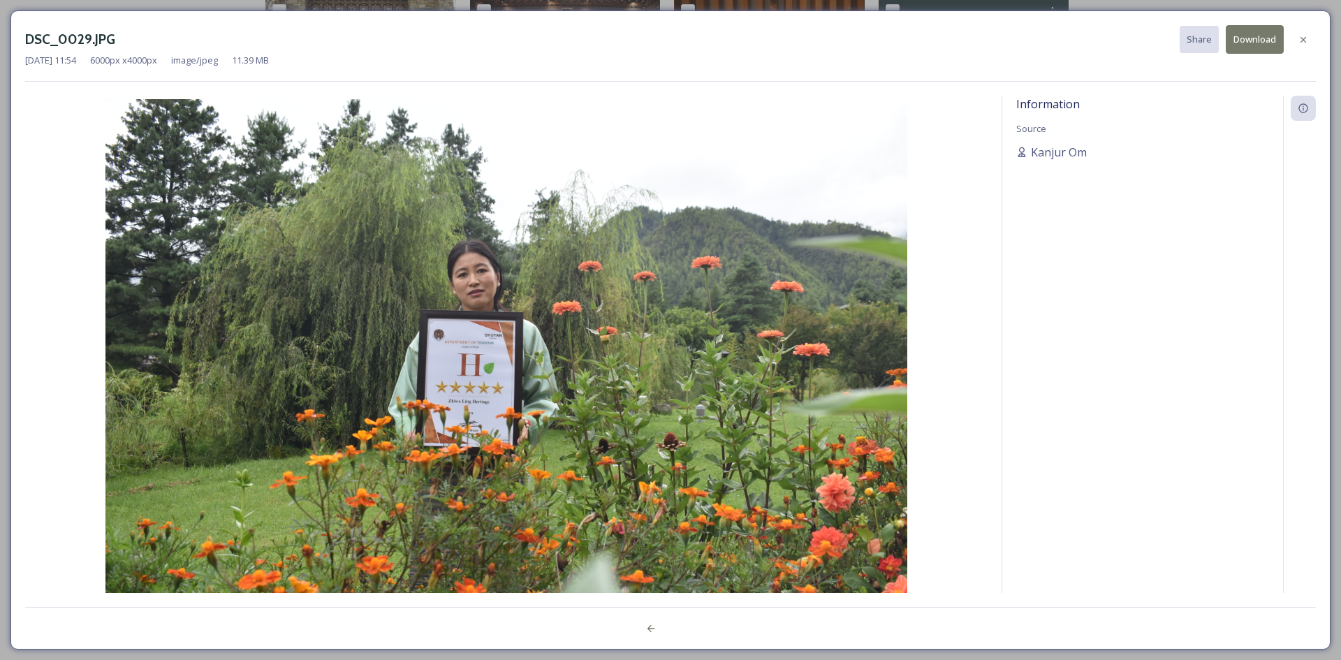
click at [1258, 41] on button "Download" at bounding box center [1255, 39] width 58 height 29
click at [1307, 38] on icon at bounding box center [1303, 39] width 11 height 11
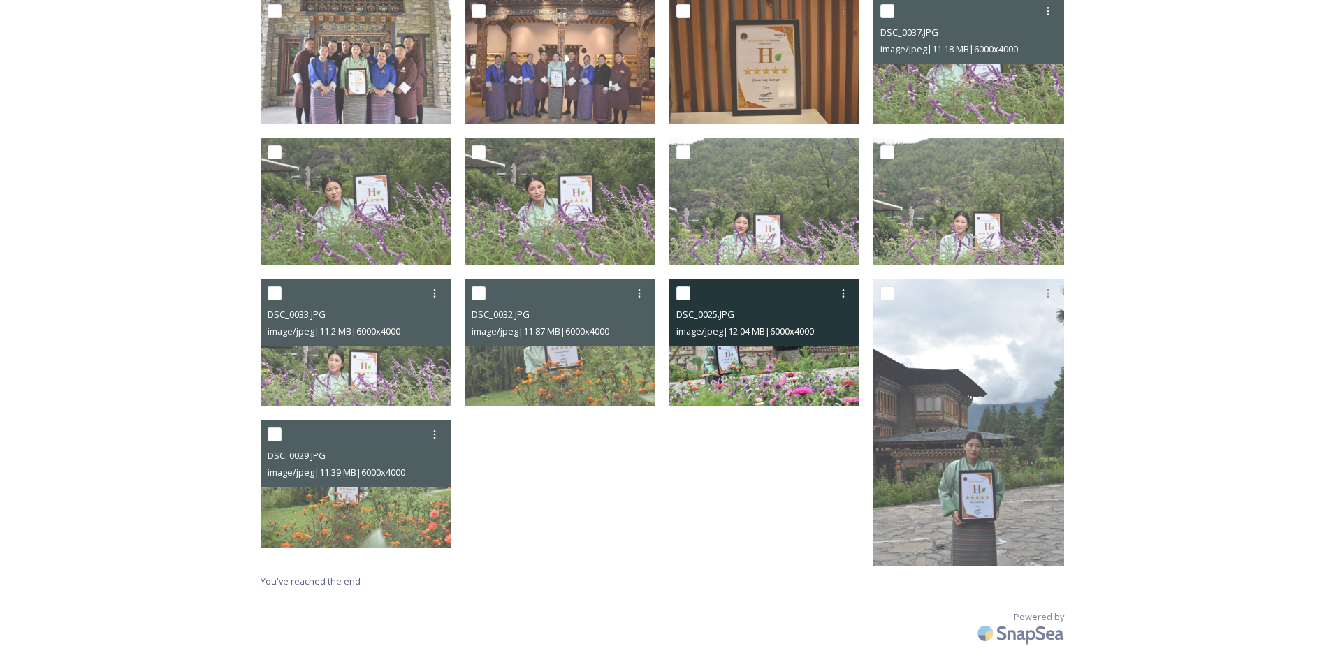
click at [734, 360] on img at bounding box center [764, 342] width 191 height 127
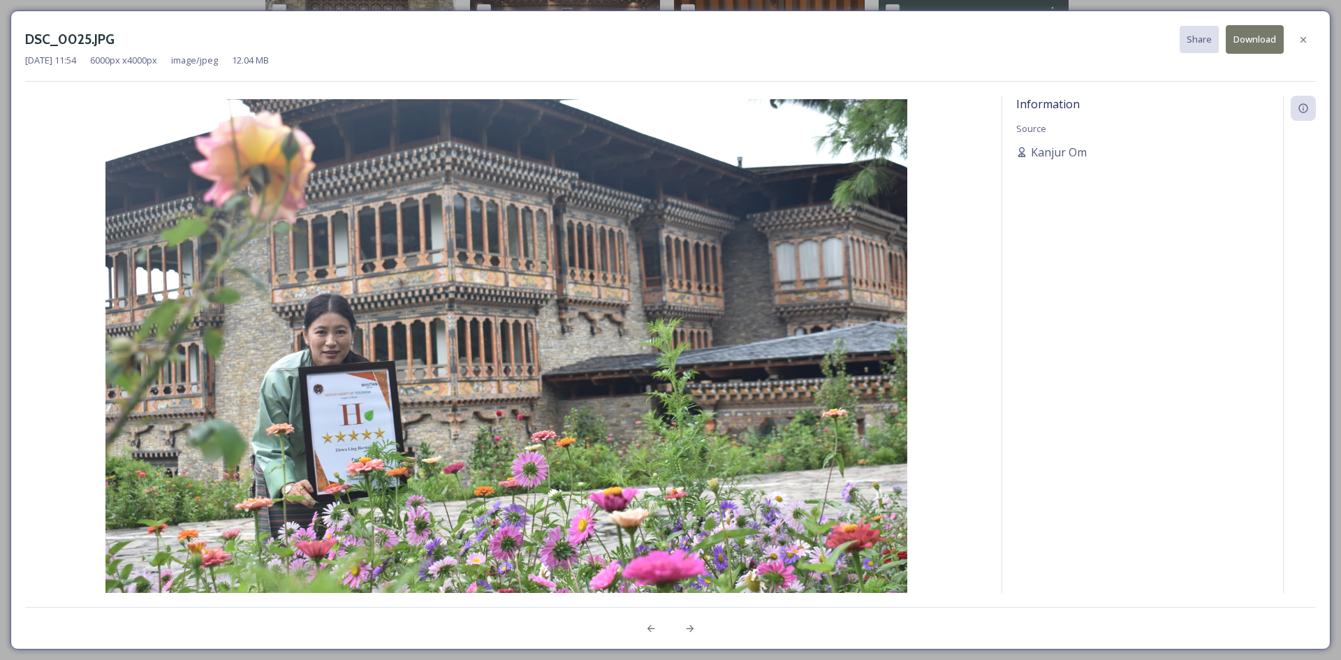
click at [1263, 38] on button "Download" at bounding box center [1255, 39] width 58 height 29
click at [1301, 41] on icon at bounding box center [1303, 39] width 11 height 11
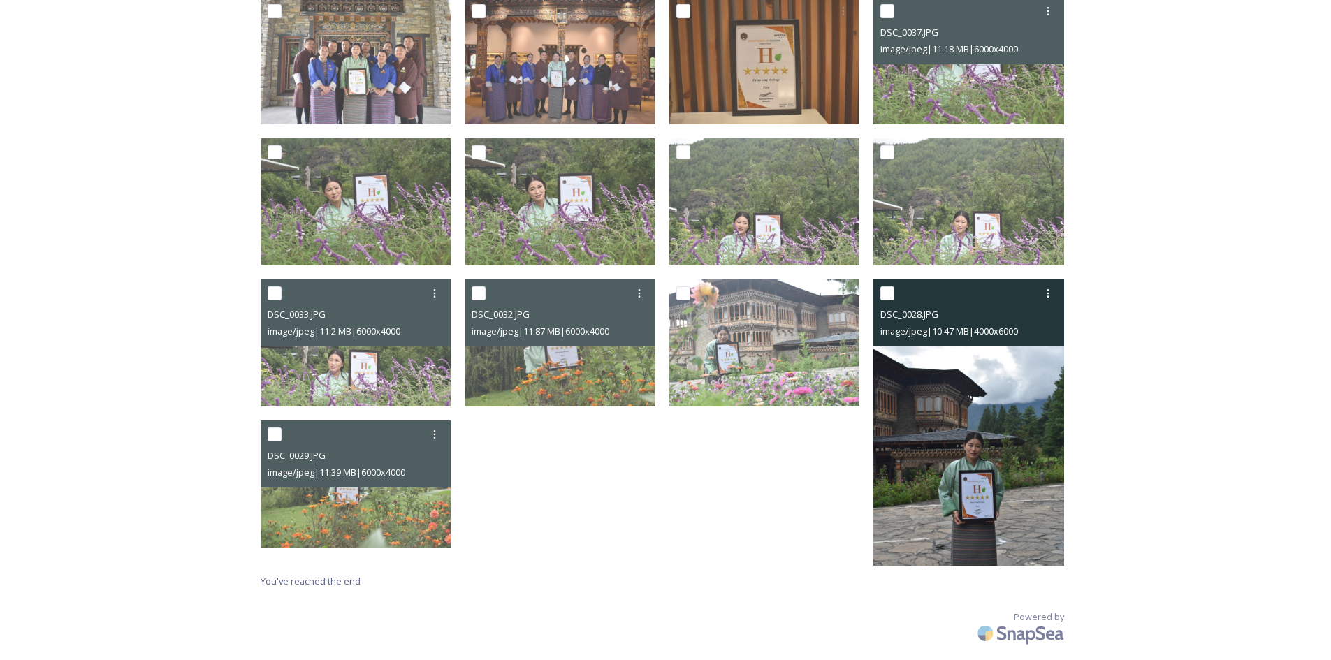
click at [965, 479] on img at bounding box center [968, 422] width 191 height 286
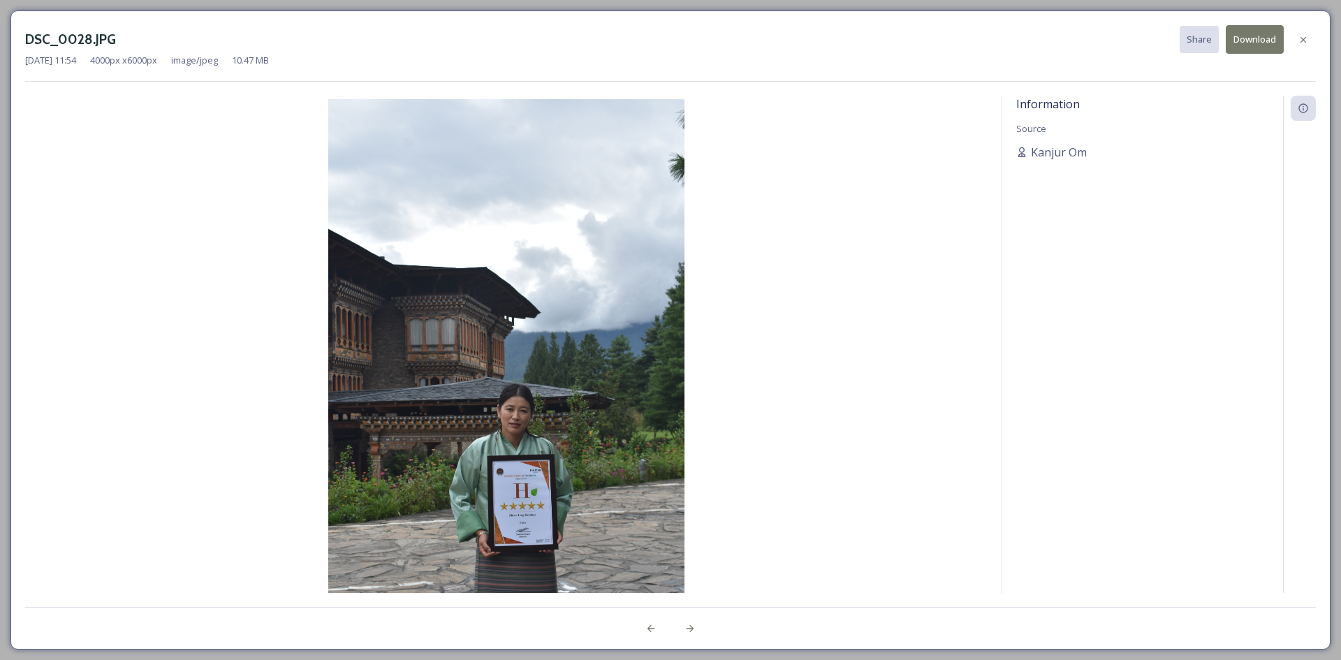
click at [593, 516] on img at bounding box center [506, 366] width 963 height 534
click at [1248, 49] on button "Download" at bounding box center [1255, 39] width 58 height 29
click at [1302, 38] on icon at bounding box center [1304, 39] width 6 height 6
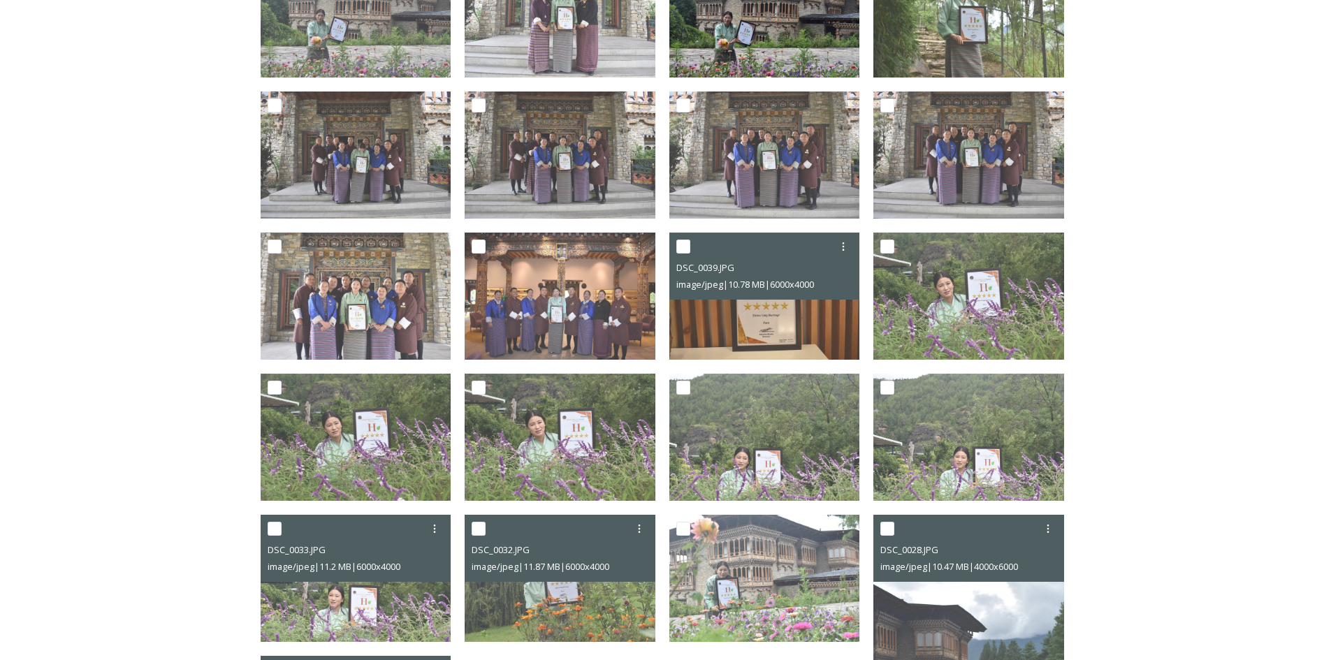
scroll to position [248, 0]
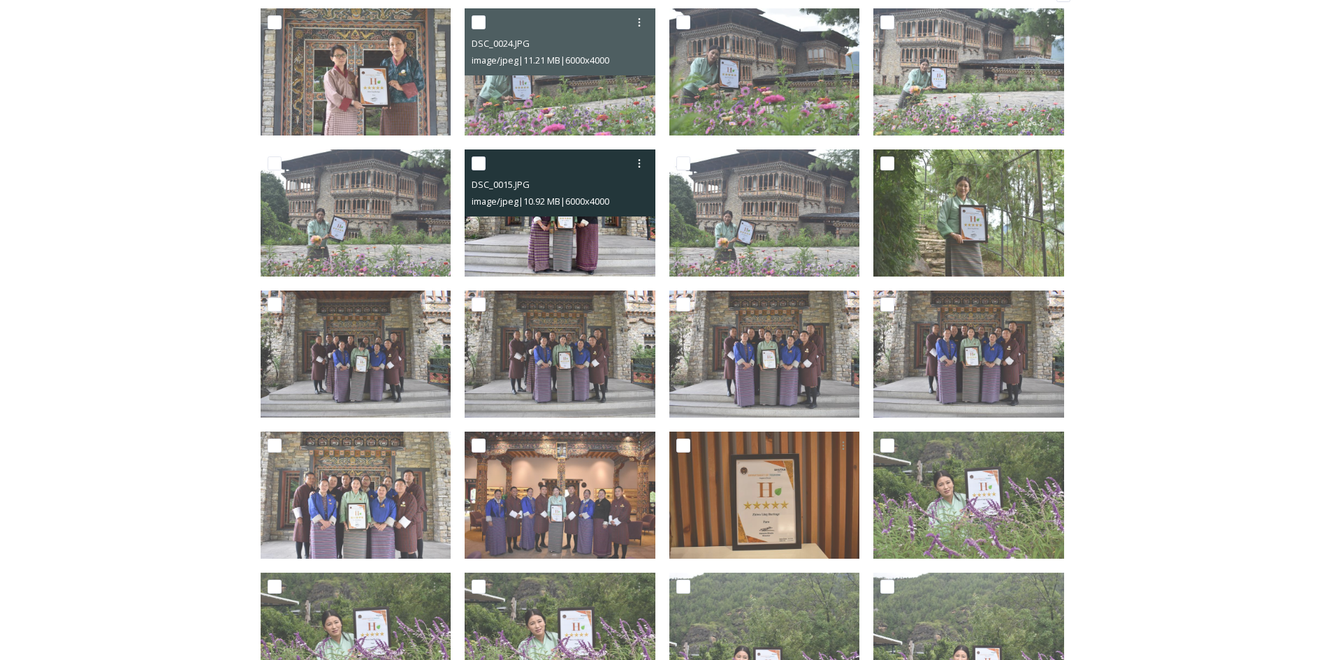
click at [575, 205] on span "image/jpeg | 10.92 MB | 6000 x 4000" at bounding box center [541, 201] width 138 height 13
click at [584, 253] on img at bounding box center [560, 213] width 191 height 127
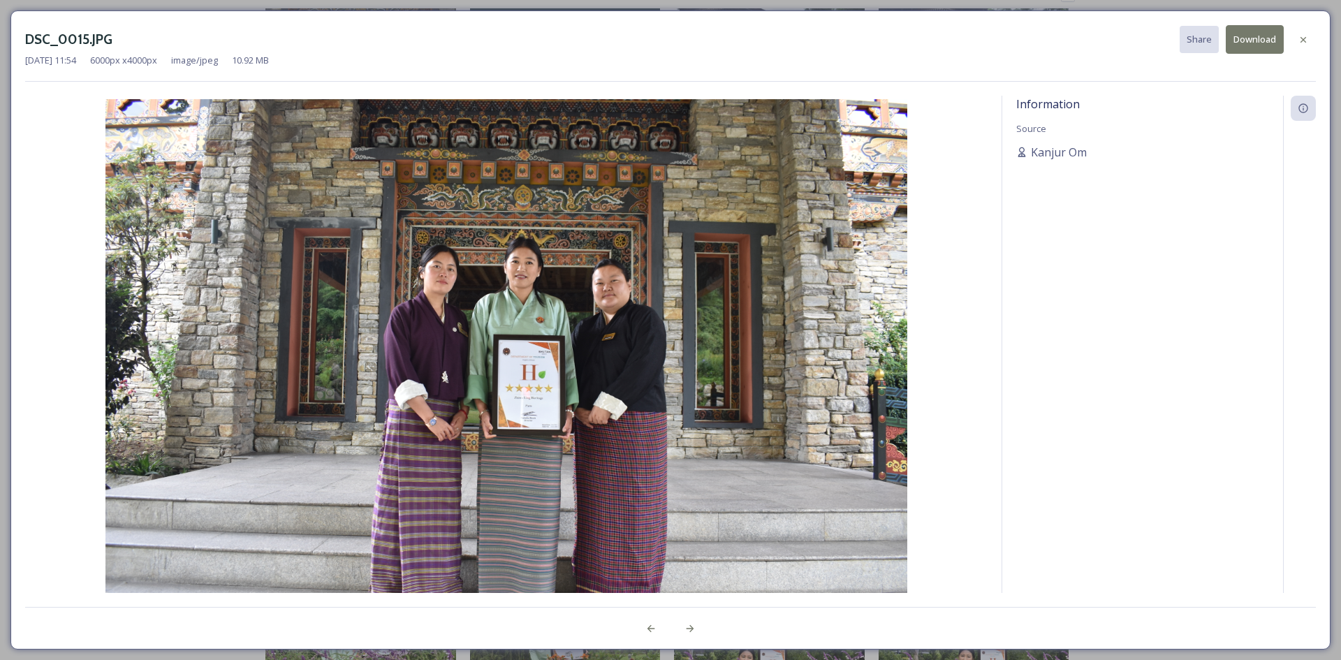
click at [1263, 30] on button "Download" at bounding box center [1255, 39] width 58 height 29
click at [1305, 35] on icon at bounding box center [1303, 39] width 11 height 11
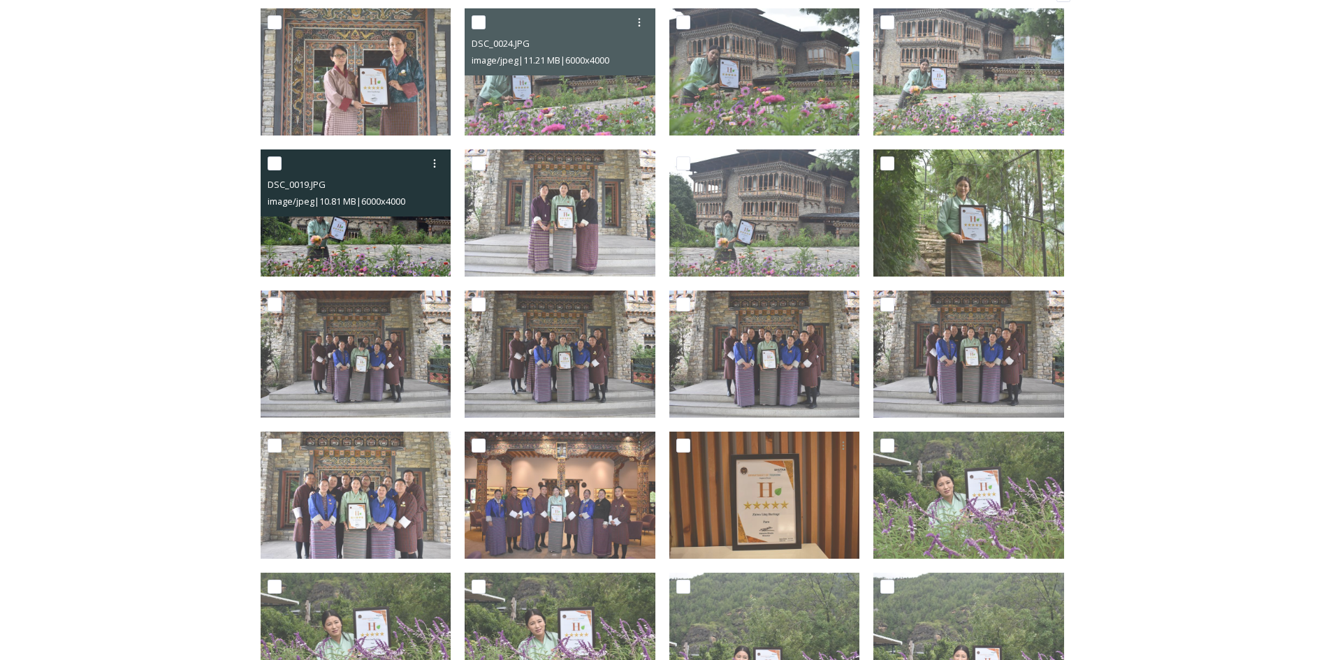
click at [354, 234] on img at bounding box center [356, 213] width 191 height 127
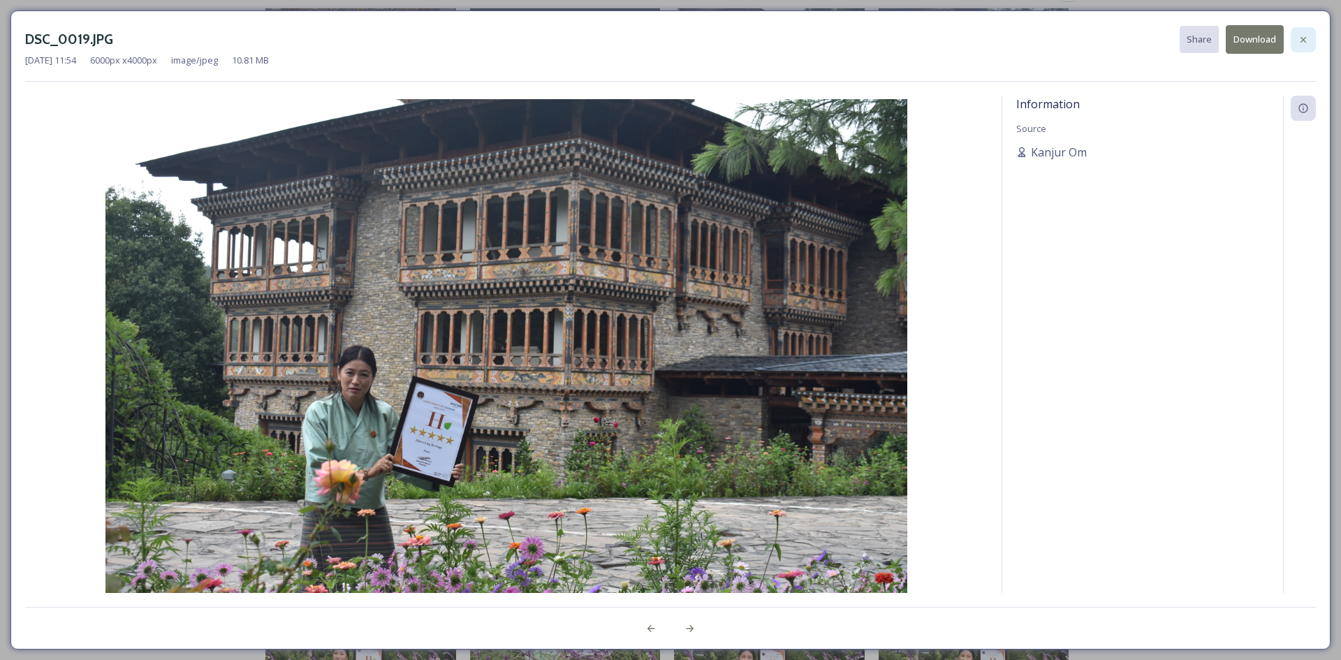
click at [1302, 38] on icon at bounding box center [1304, 39] width 6 height 6
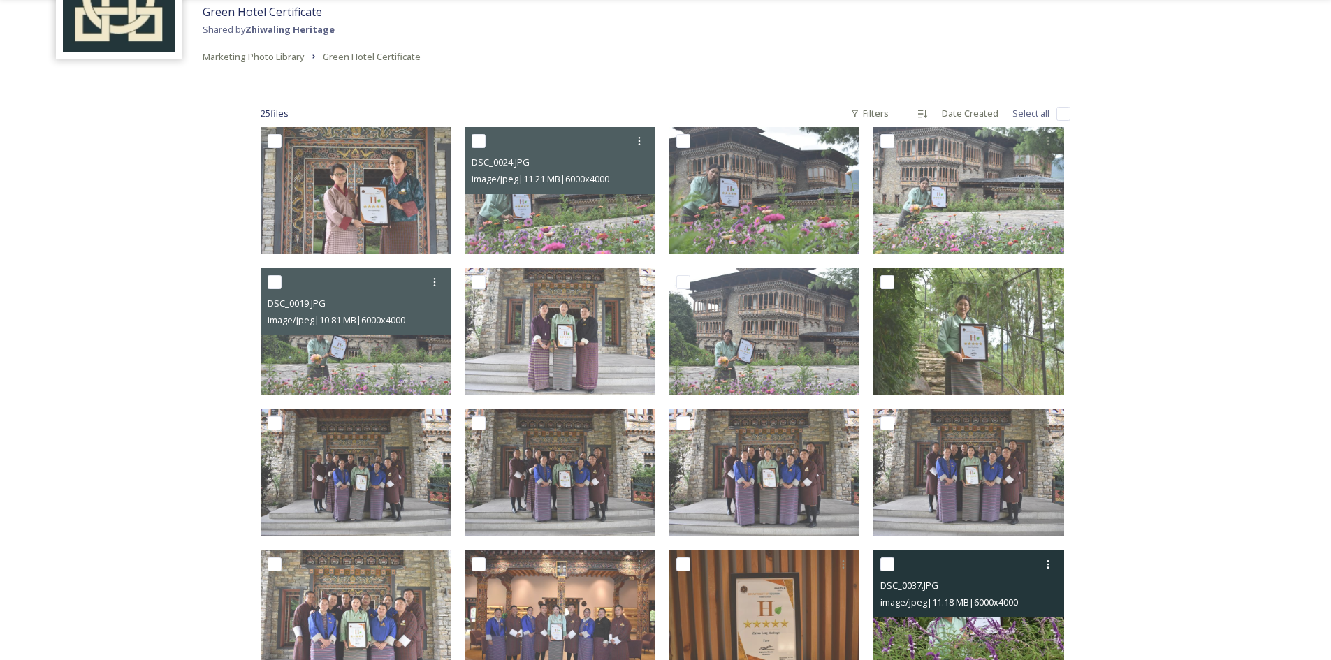
scroll to position [108, 0]
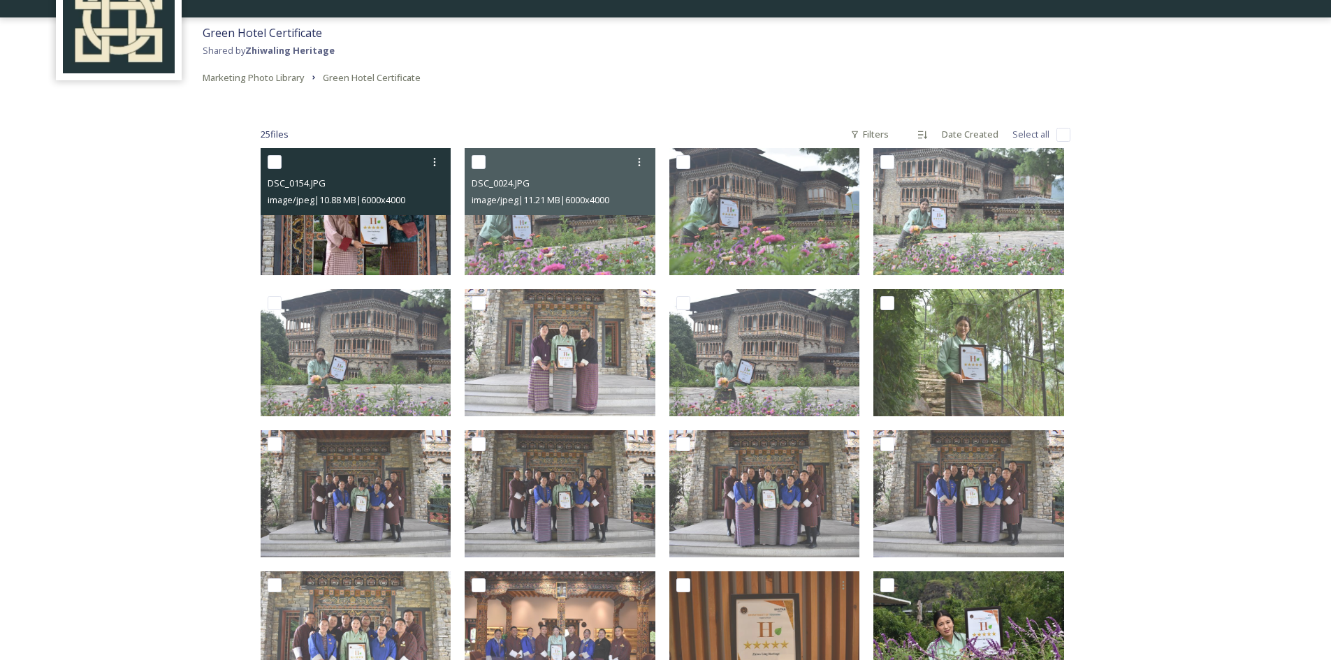
click at [416, 235] on img at bounding box center [356, 211] width 191 height 127
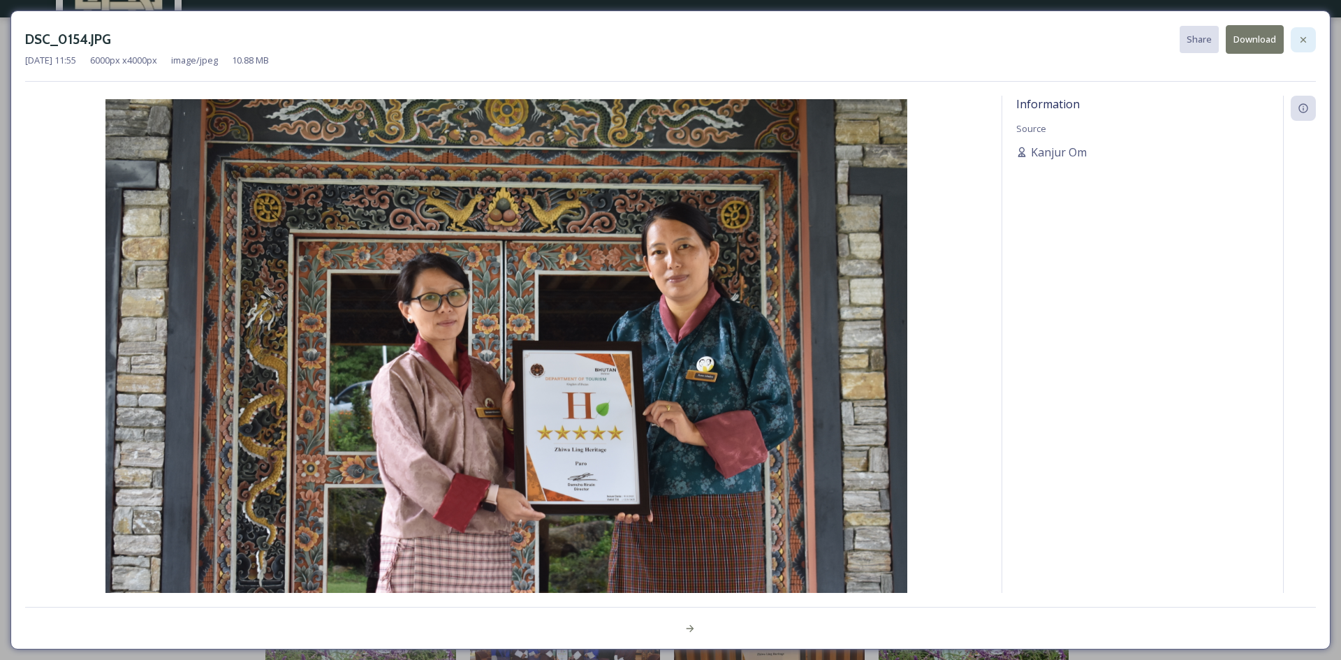
click at [1300, 43] on icon at bounding box center [1303, 39] width 11 height 11
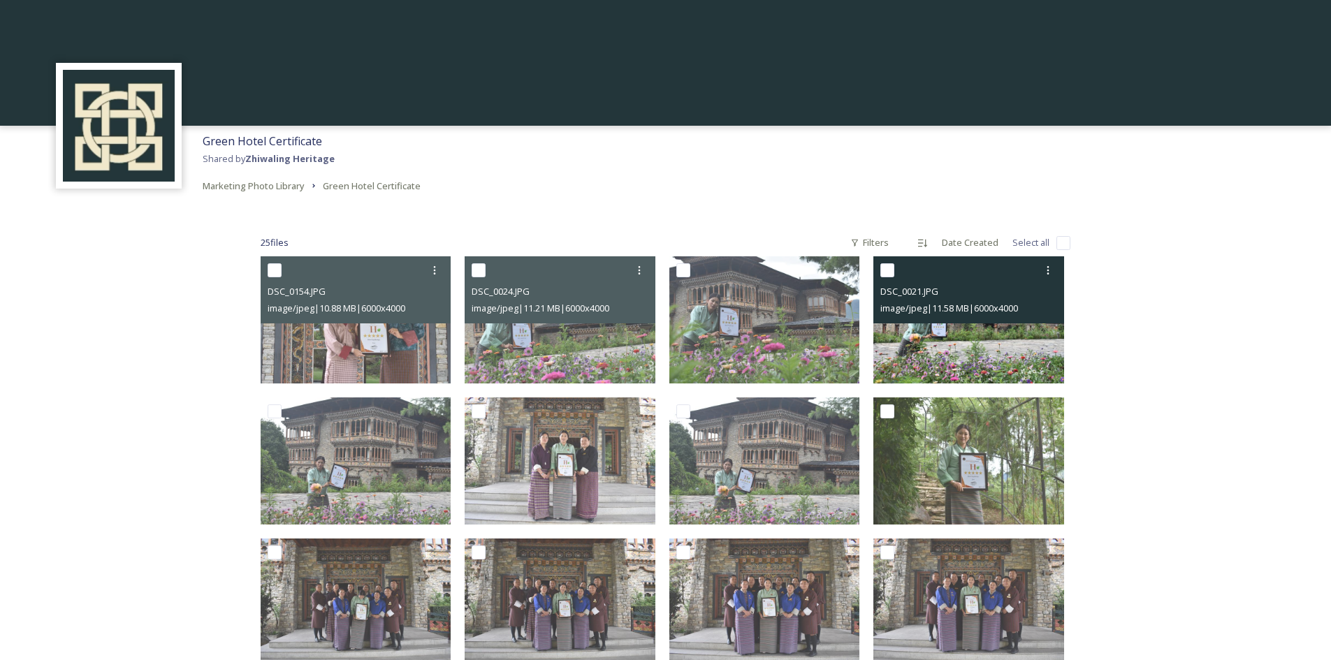
click at [950, 350] on img at bounding box center [968, 319] width 191 height 127
